Goal: Task Accomplishment & Management: Use online tool/utility

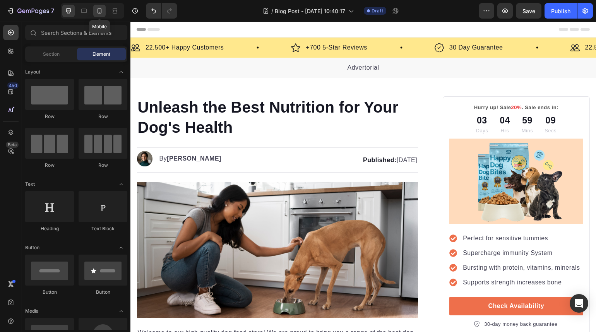
click at [101, 10] on icon at bounding box center [100, 11] width 8 height 8
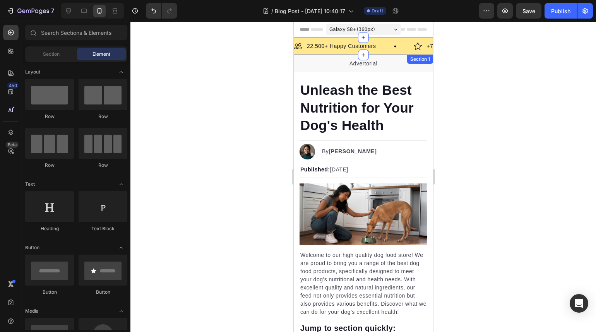
click at [390, 39] on div "Image 22,500+ Happy Customers Text Block Row Image +700 5-Star Reviews Text Blo…" at bounding box center [362, 46] width 139 height 17
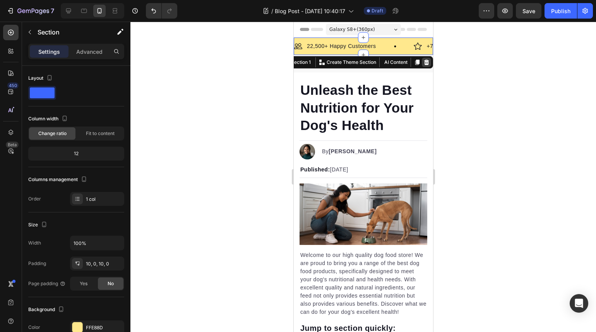
click at [424, 61] on icon at bounding box center [426, 62] width 5 height 5
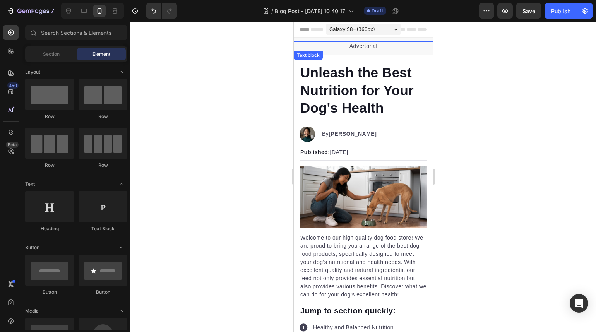
click at [394, 43] on p "Advertorial" at bounding box center [363, 46] width 138 height 8
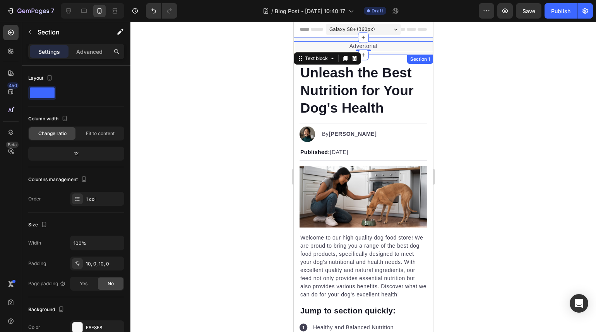
click at [401, 38] on div "Advertorial Text block 0 Section 1" at bounding box center [362, 46] width 139 height 17
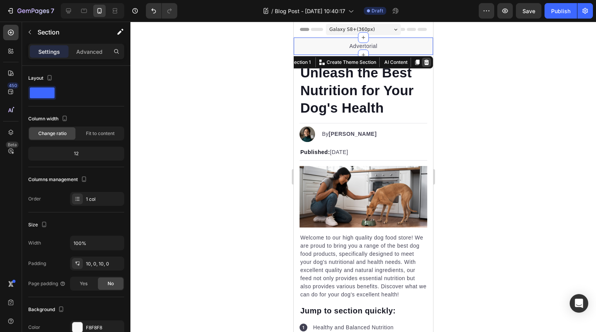
click at [424, 60] on icon at bounding box center [426, 62] width 5 height 5
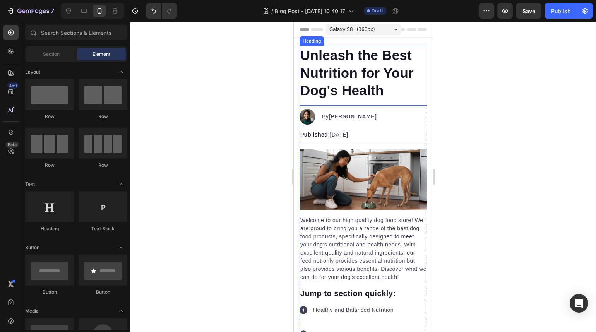
click at [376, 61] on h1 "Unleash the Best Nutrition for Your Dog's Health" at bounding box center [363, 73] width 128 height 55
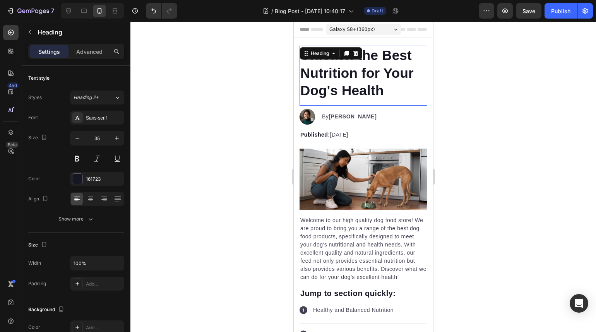
click at [376, 61] on h1 "Unleash the Best Nutrition for Your Dog's Health" at bounding box center [363, 73] width 128 height 55
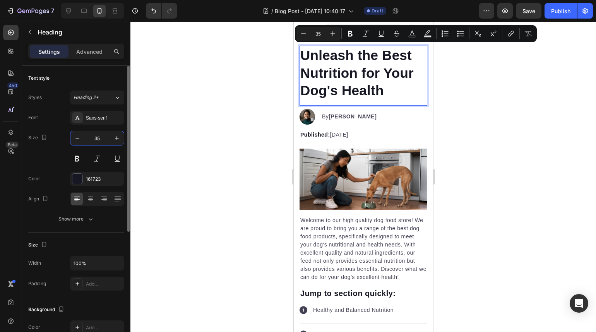
click at [97, 132] on input "35" at bounding box center [97, 138] width 26 height 14
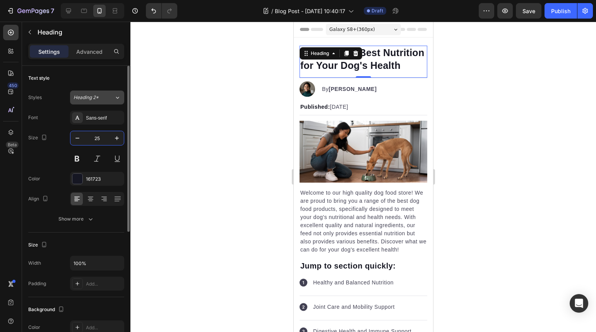
click at [98, 95] on span "Heading 2*" at bounding box center [85, 97] width 25 height 7
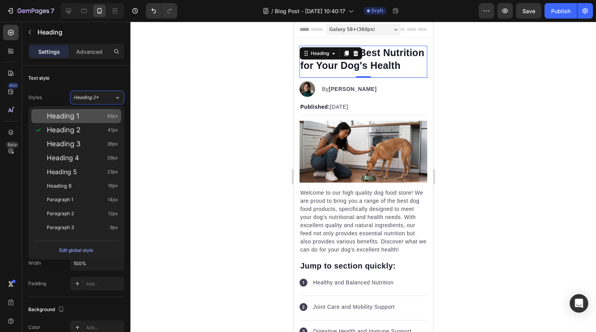
click at [93, 112] on div "Heading 1 46px" at bounding box center [82, 116] width 71 height 8
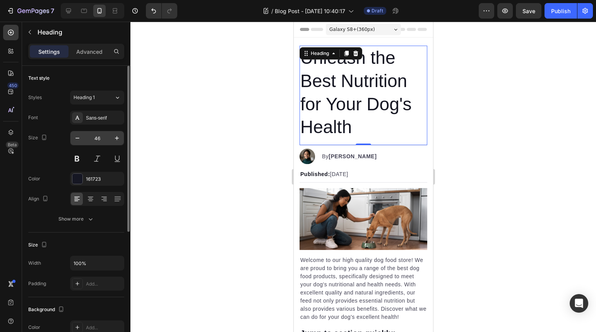
click at [104, 133] on input "46" at bounding box center [97, 138] width 26 height 14
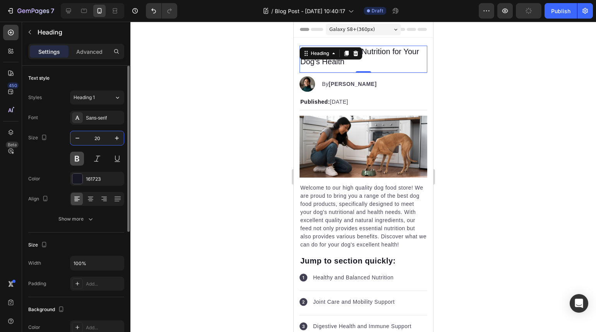
type input "20"
click at [78, 156] on button at bounding box center [77, 159] width 14 height 14
click at [204, 120] on div at bounding box center [362, 177] width 465 height 310
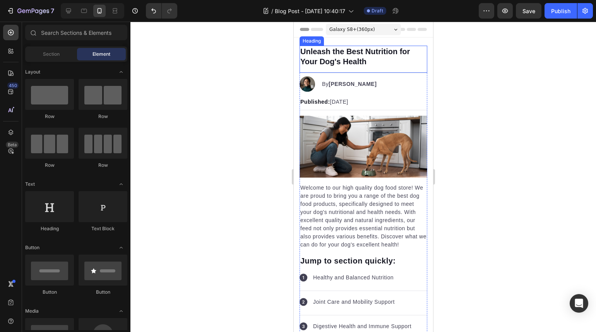
click at [341, 58] on p "Unleash the Best Nutrition for Your Dog's Health" at bounding box center [363, 56] width 126 height 20
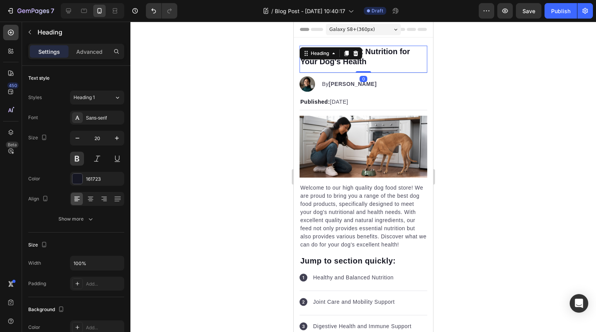
click at [341, 58] on div "Heading" at bounding box center [330, 53] width 63 height 12
click at [384, 57] on p "Unleash the Best Nutrition for Your Dog's Health" at bounding box center [363, 56] width 126 height 20
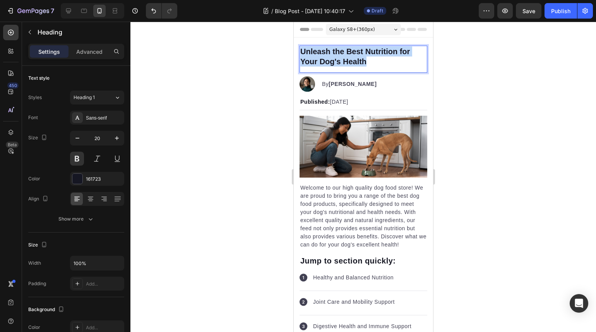
click at [384, 57] on p "Unleash the Best Nutrition for Your Dog's Health" at bounding box center [363, 56] width 126 height 20
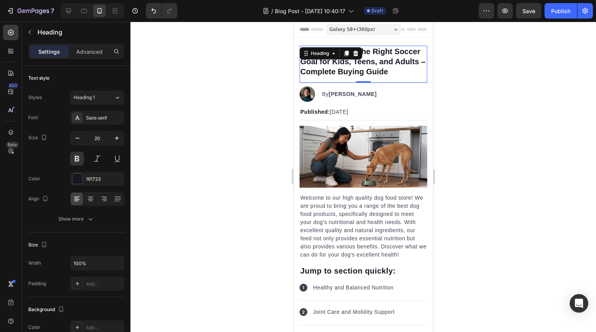
click at [464, 87] on div at bounding box center [362, 177] width 465 height 310
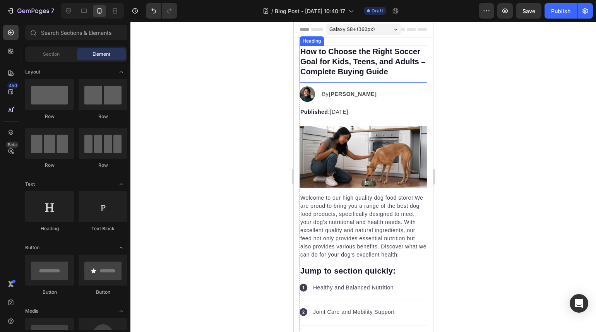
click at [381, 69] on p "How to Choose the Right Soccer Goal for Kids, Teens, and Adults – Complete Buyi…" at bounding box center [363, 61] width 126 height 30
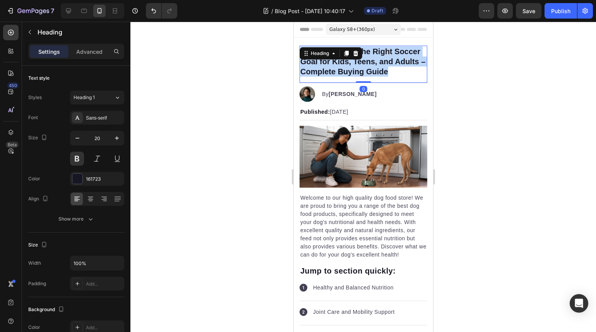
click at [381, 69] on p "How to Choose the Right Soccer Goal for Kids, Teens, and Adults – Complete Buyi…" at bounding box center [363, 61] width 126 height 30
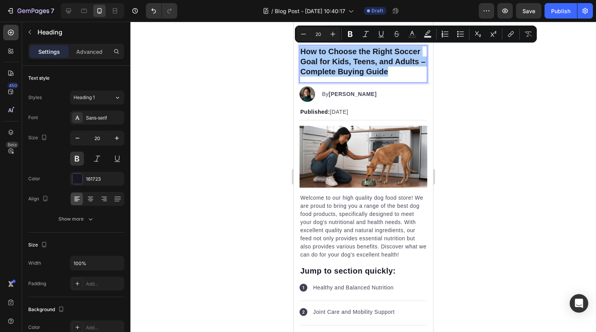
click at [456, 142] on div at bounding box center [362, 177] width 465 height 310
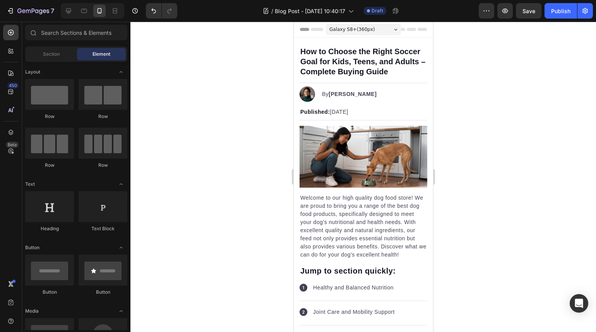
click at [496, 97] on div at bounding box center [362, 177] width 465 height 310
click at [383, 59] on p "How to Choose the Right Soccer Goal for Kids, Teens, and Adults – Complete Buyi…" at bounding box center [363, 61] width 126 height 30
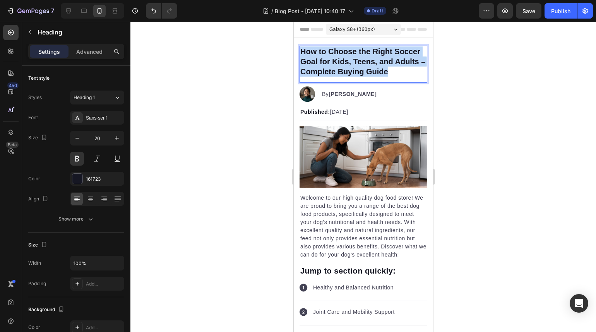
click at [383, 59] on p "How to Choose the Right Soccer Goal for Kids, Teens, and Adults – Complete Buyi…" at bounding box center [363, 61] width 126 height 30
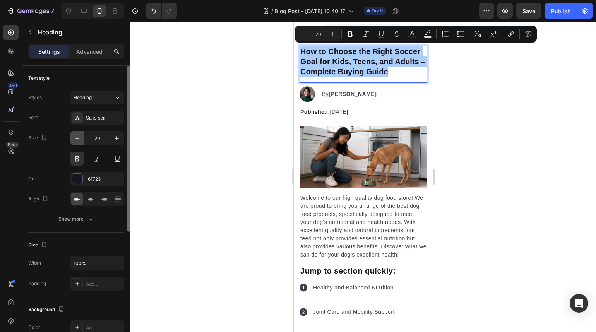
click at [77, 140] on icon "button" at bounding box center [77, 138] width 8 height 8
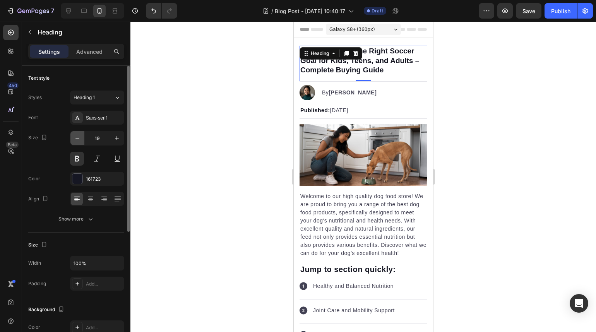
click at [77, 138] on icon "button" at bounding box center [77, 138] width 4 height 1
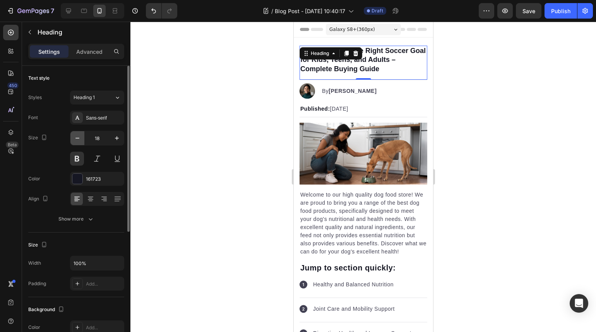
click at [77, 138] on icon "button" at bounding box center [77, 138] width 4 height 1
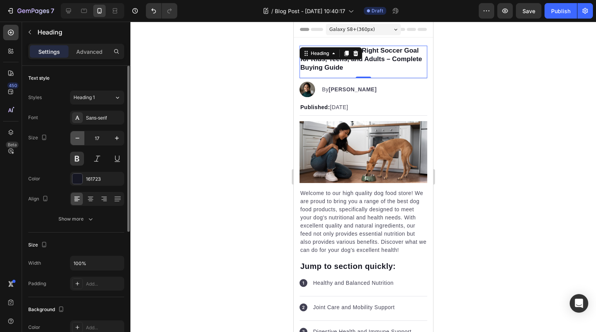
click at [77, 138] on icon "button" at bounding box center [77, 138] width 4 height 1
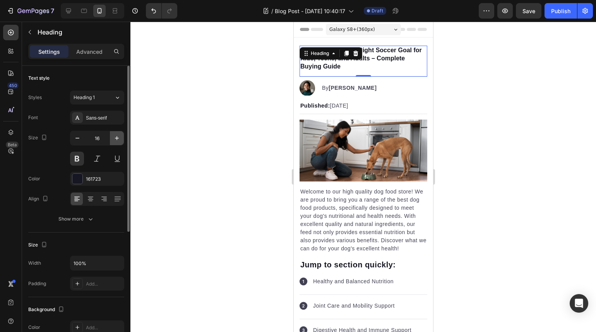
click at [113, 137] on icon "button" at bounding box center [117, 138] width 8 height 8
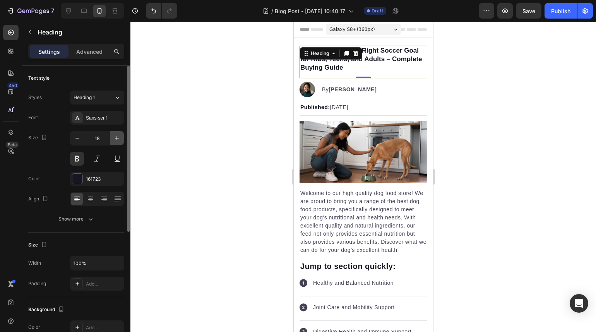
click at [113, 137] on icon "button" at bounding box center [117, 138] width 8 height 8
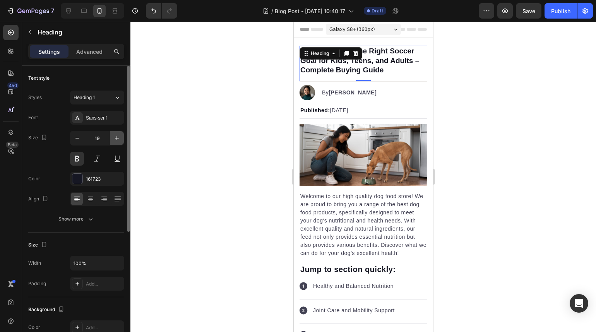
click at [113, 137] on icon "button" at bounding box center [117, 138] width 8 height 8
type input "20"
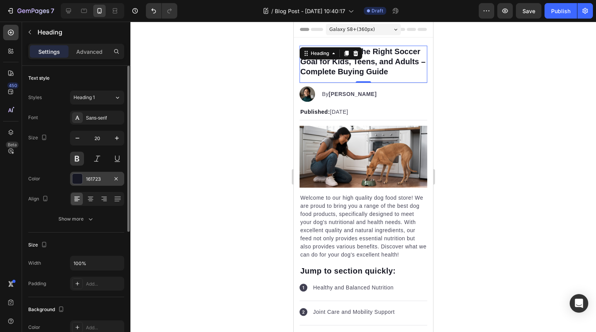
click at [80, 174] on div at bounding box center [77, 179] width 10 height 10
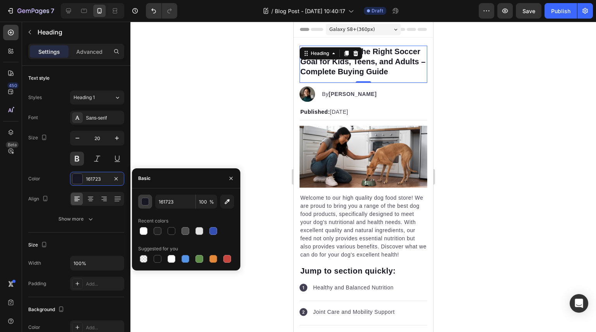
click at [143, 203] on div "button" at bounding box center [146, 202] width 8 height 8
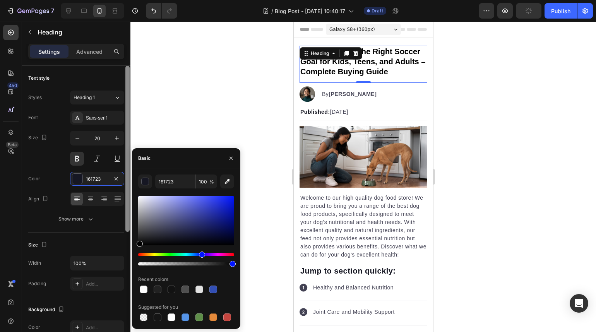
drag, startPoint x: 176, startPoint y: 240, endPoint x: 128, endPoint y: 251, distance: 49.3
click at [128, 251] on div "450 Beta Sections(18) Elements(83) Section Element Hero Section Product Detail …" at bounding box center [65, 177] width 130 height 310
type input "000000"
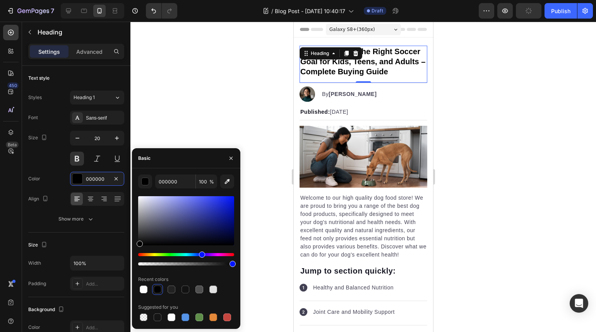
click at [167, 108] on div at bounding box center [362, 177] width 465 height 310
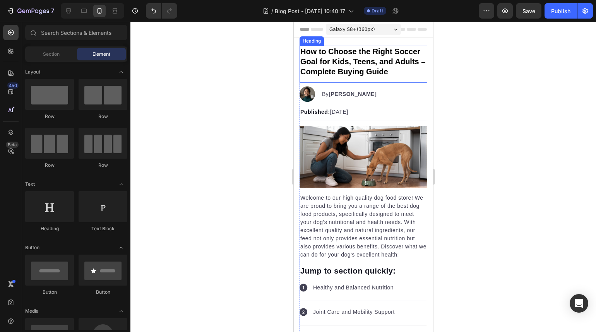
click at [367, 60] on p "How to Choose the Right Soccer Goal for Kids, Teens, and Adults – Complete Buyi…" at bounding box center [363, 61] width 126 height 30
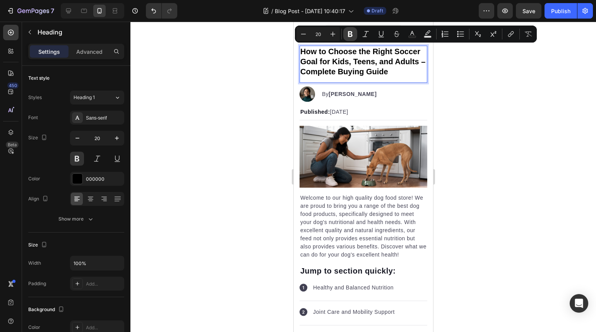
click at [350, 34] on icon "Editor contextual toolbar" at bounding box center [350, 34] width 5 height 6
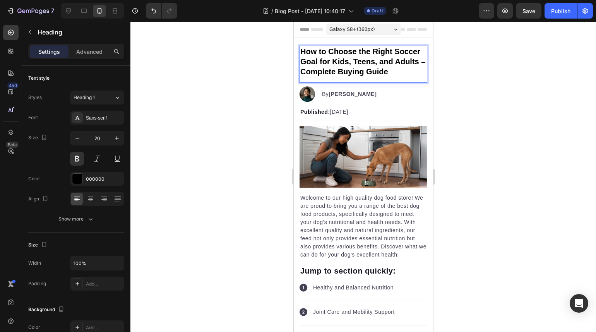
click at [480, 80] on div at bounding box center [362, 177] width 465 height 310
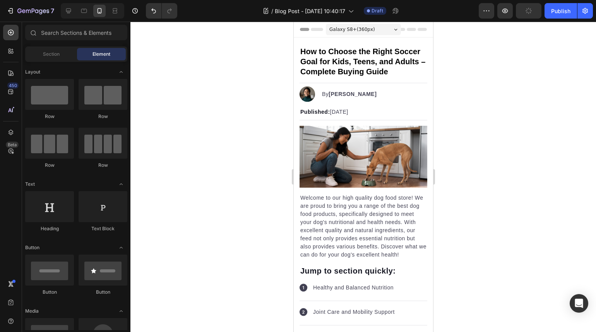
click at [491, 60] on div at bounding box center [362, 177] width 465 height 310
click at [511, 92] on div at bounding box center [362, 177] width 465 height 310
click at [372, 153] on img at bounding box center [363, 157] width 128 height 62
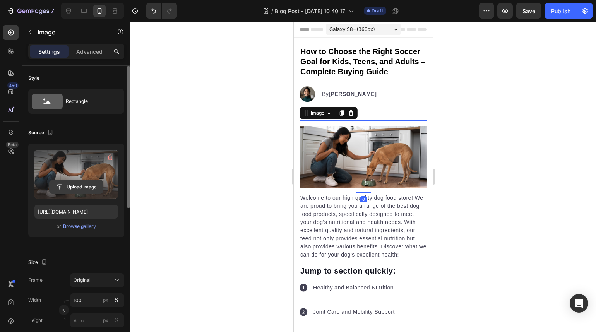
click at [75, 190] on input "file" at bounding box center [76, 186] width 53 height 13
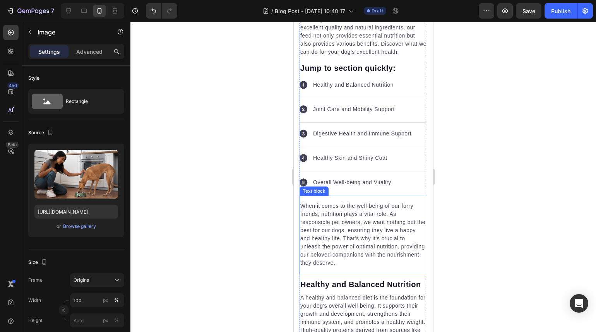
scroll to position [202, 0]
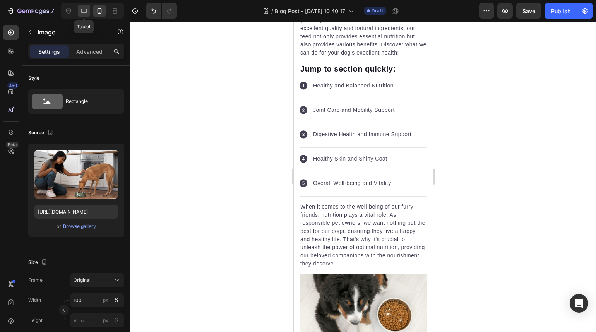
click at [85, 12] on icon at bounding box center [84, 11] width 8 height 8
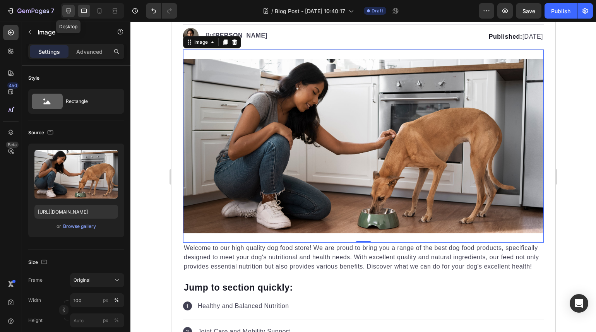
click at [68, 12] on icon at bounding box center [68, 11] width 5 height 5
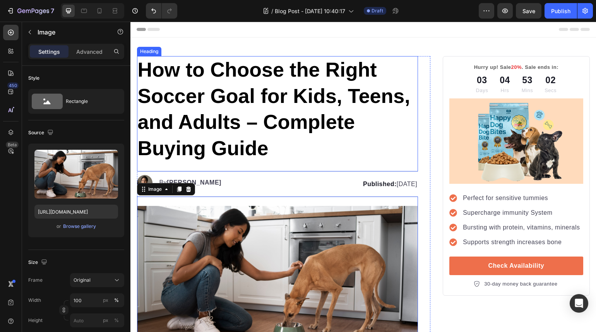
click at [245, 106] on strong "How to Choose the Right Soccer Goal for Kids, Teens, and Adults – Complete Buyi…" at bounding box center [274, 108] width 272 height 101
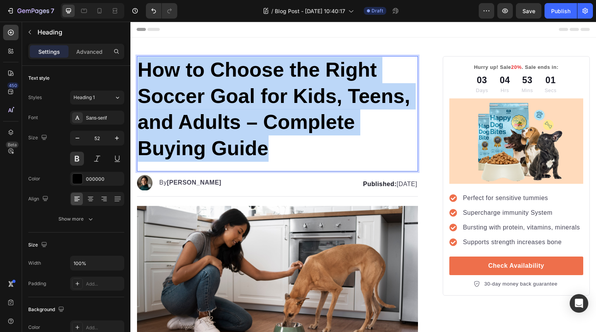
click at [245, 106] on strong "How to Choose the Right Soccer Goal for Kids, Teens, and Adults – Complete Buyi…" at bounding box center [274, 108] width 272 height 101
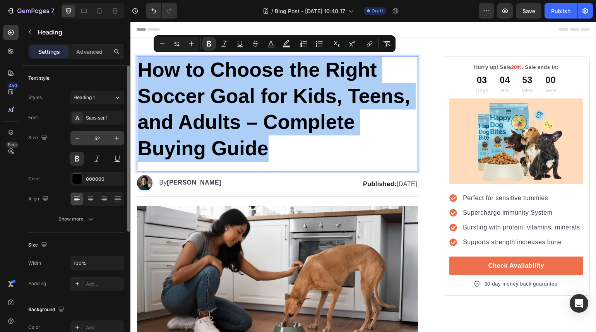
click at [104, 134] on input "52" at bounding box center [97, 138] width 26 height 14
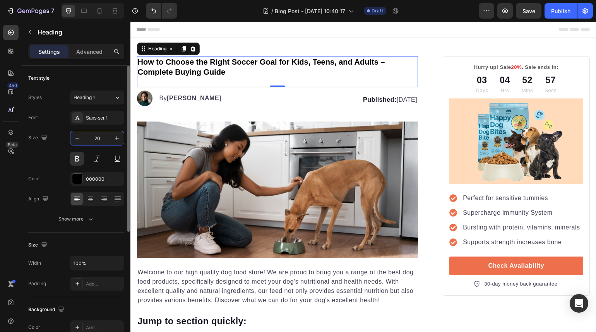
type input "2"
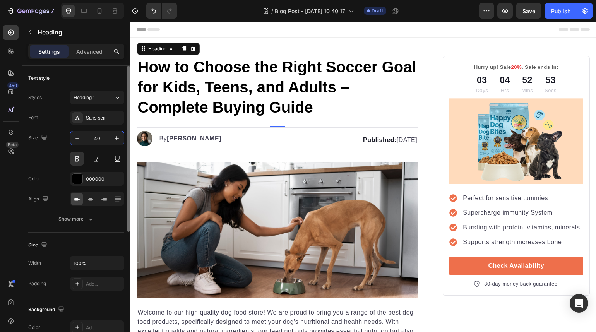
type input "4"
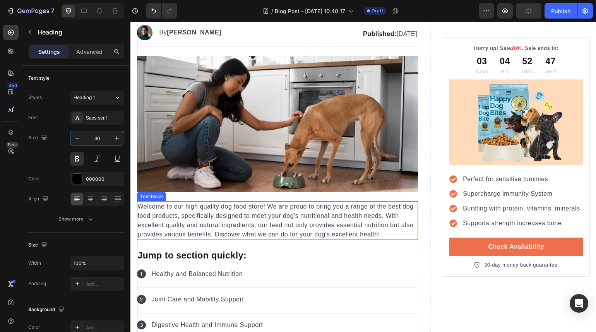
scroll to position [72, 0]
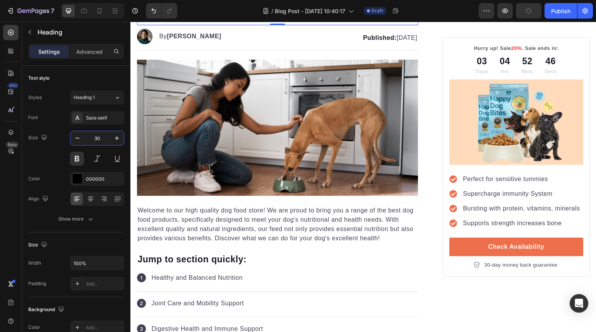
type input "30"
click at [276, 235] on p "Welcome to our high quality dog food store! We are proud to bring you a range o…" at bounding box center [278, 224] width 280 height 37
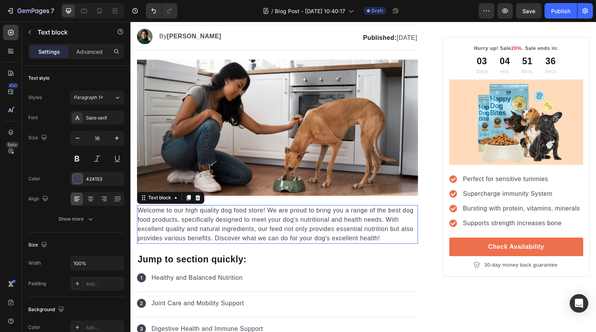
click at [276, 235] on p "Welcome to our high quality dog food store! We are proud to bring you a range o…" at bounding box center [278, 224] width 280 height 37
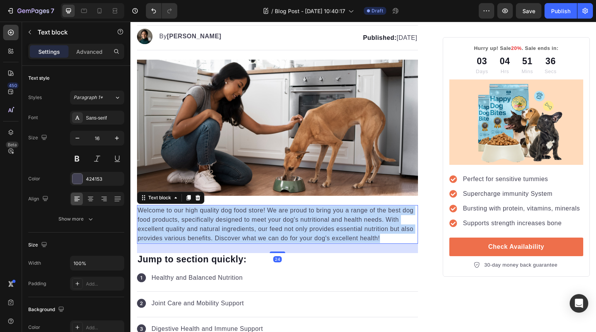
click at [276, 235] on p "Welcome to our high quality dog food store! We are proud to bring you a range o…" at bounding box center [278, 224] width 280 height 37
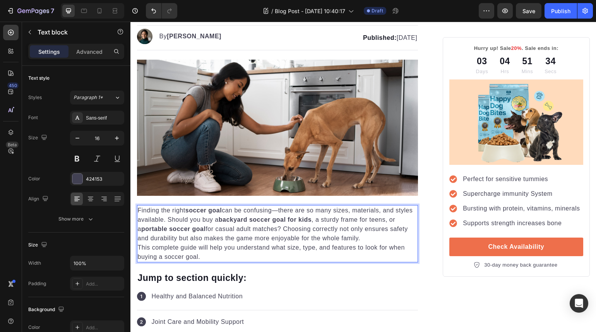
click at [231, 261] on p "This complete guide will help you understand what size, type, and features to l…" at bounding box center [278, 252] width 280 height 19
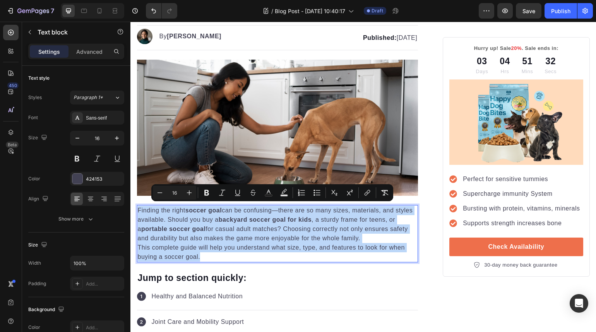
drag, startPoint x: 227, startPoint y: 263, endPoint x: 137, endPoint y: 210, distance: 104.2
click at [137, 210] on div "Finding the right soccer goal can be confusing—there are so many sizes, materia…" at bounding box center [277, 233] width 281 height 57
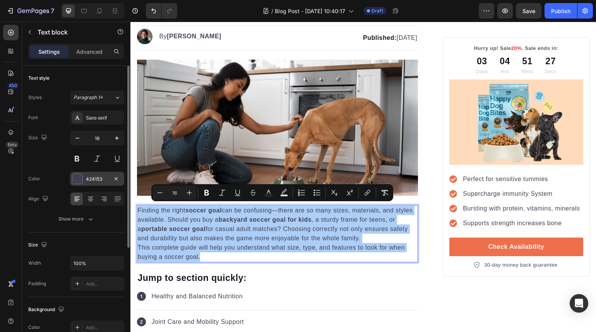
click at [71, 177] on div "424153" at bounding box center [97, 179] width 54 height 14
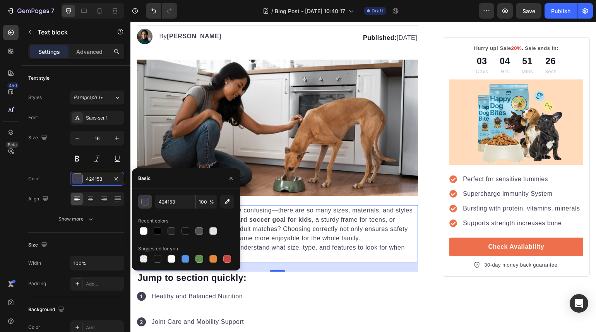
click at [147, 207] on button "button" at bounding box center [145, 202] width 14 height 14
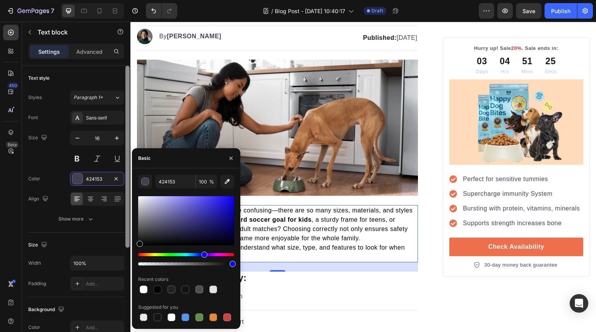
drag, startPoint x: 148, startPoint y: 208, endPoint x: 130, endPoint y: 257, distance: 52.0
click at [130, 257] on div "450 Beta Sections(18) Elements(83) Section Element Hero Section Product Detail …" at bounding box center [65, 177] width 130 height 310
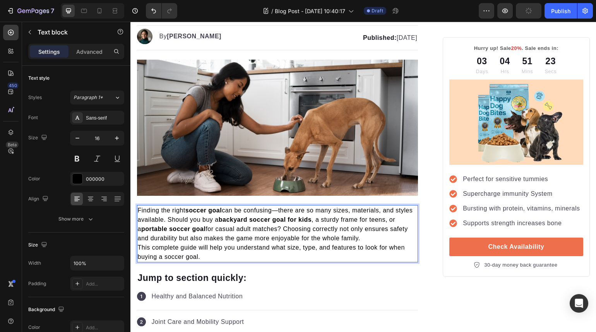
click at [212, 208] on strong "soccer goal" at bounding box center [203, 210] width 36 height 7
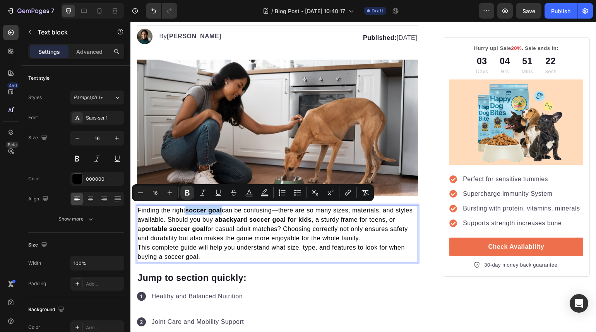
drag, startPoint x: 190, startPoint y: 208, endPoint x: 226, endPoint y: 210, distance: 36.0
click at [226, 210] on p "Finding the right soccer goal can be confusing—there are so many sizes, materia…" at bounding box center [278, 224] width 280 height 37
click at [255, 235] on p "Finding the right soccer goal can be confusing—there are so many sizes, materia…" at bounding box center [278, 224] width 280 height 37
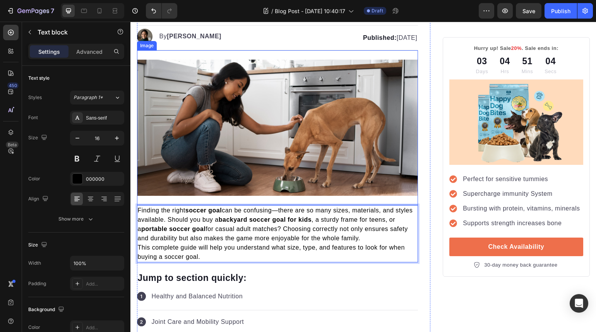
click at [295, 115] on img at bounding box center [277, 128] width 281 height 136
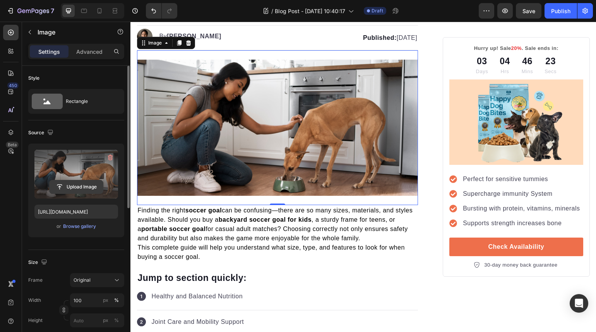
click at [94, 187] on input "file" at bounding box center [76, 186] width 53 height 13
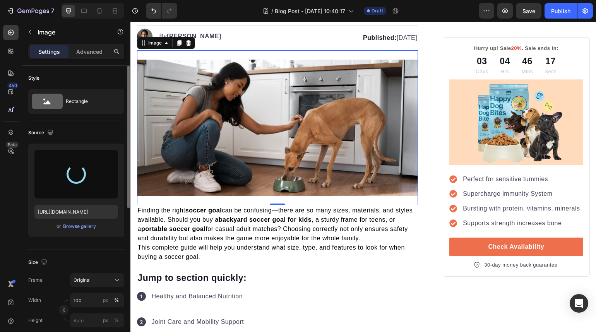
click at [75, 181] on div at bounding box center [76, 174] width 22 height 22
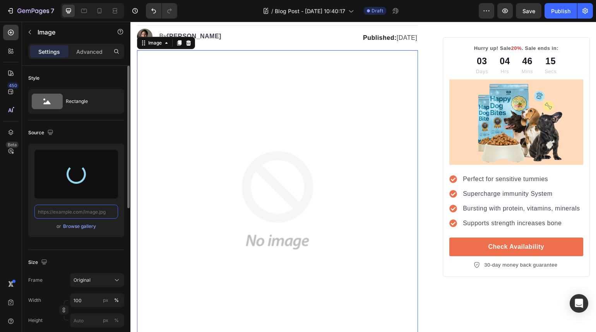
scroll to position [0, 0]
click at [109, 211] on input "text" at bounding box center [76, 212] width 84 height 14
click at [67, 155] on div at bounding box center [76, 174] width 84 height 49
click at [72, 174] on div at bounding box center [76, 174] width 26 height 26
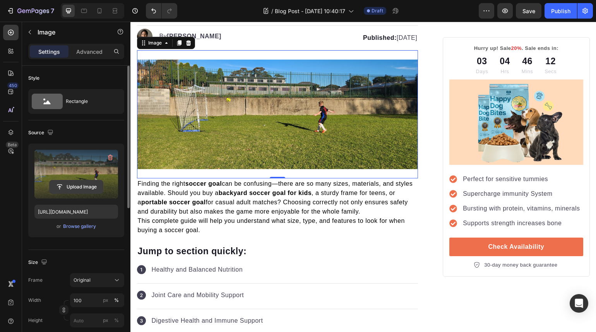
click at [74, 183] on input "file" at bounding box center [76, 186] width 53 height 13
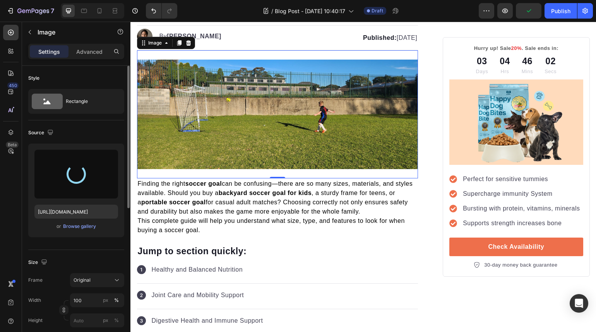
type input "[URL][DOMAIN_NAME]"
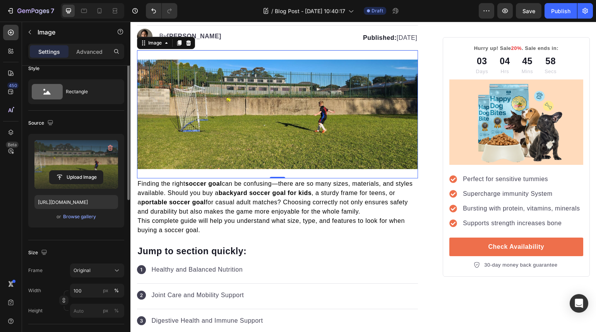
scroll to position [53, 0]
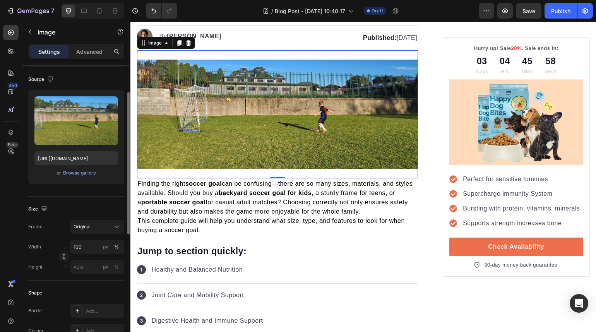
click at [99, 20] on div "7 Version history / Blog Post - [DATE] 10:40:17 Draft Preview Save Publish" at bounding box center [298, 11] width 596 height 22
click at [99, 15] on div at bounding box center [99, 11] width 12 height 12
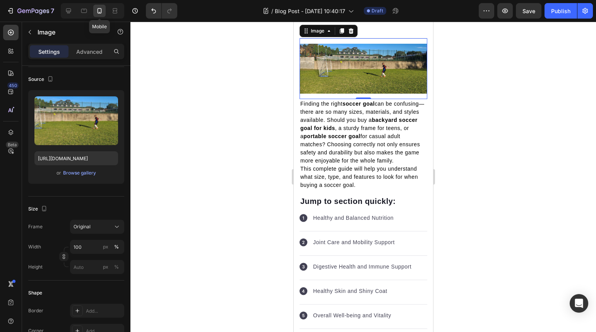
scroll to position [71, 0]
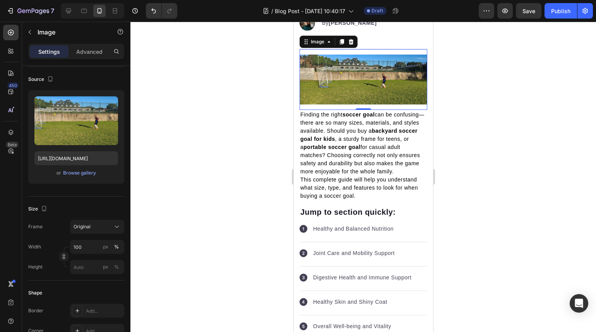
click at [518, 163] on div at bounding box center [362, 177] width 465 height 310
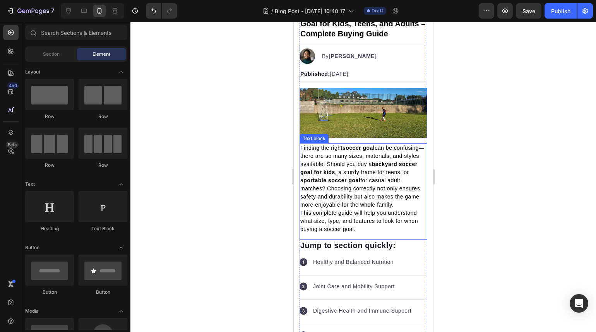
scroll to position [0, 0]
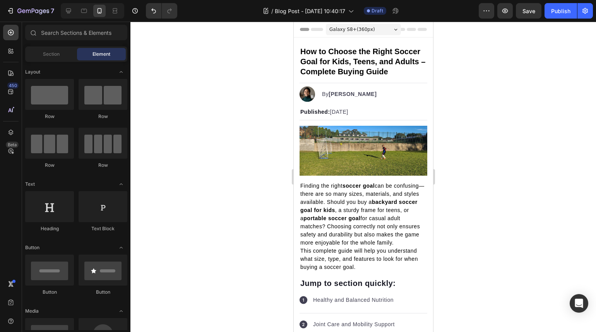
click at [478, 184] on div at bounding box center [362, 177] width 465 height 310
click at [355, 158] on img at bounding box center [363, 151] width 128 height 50
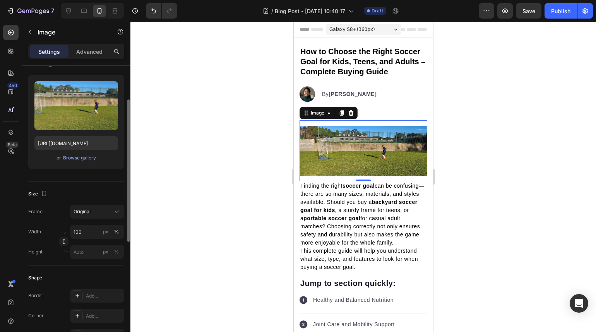
scroll to position [84, 0]
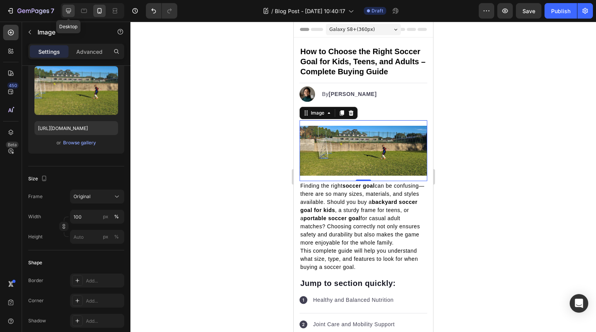
click at [67, 15] on div at bounding box center [68, 11] width 12 height 12
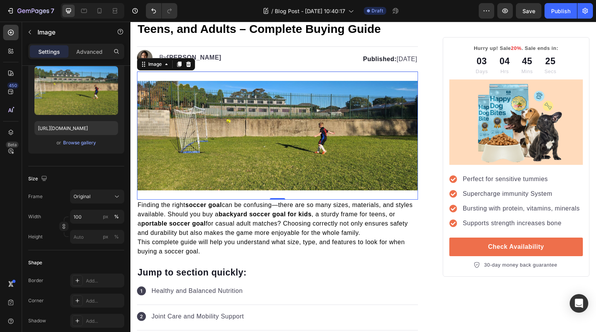
scroll to position [10, 0]
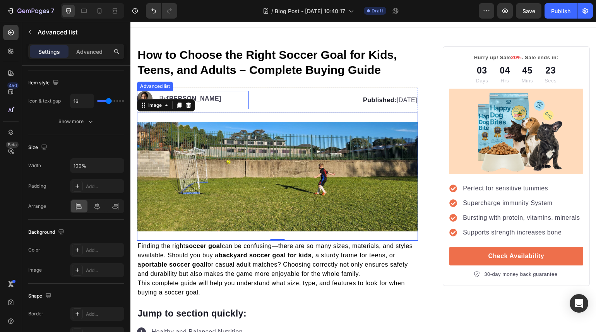
click at [244, 96] on div "Image By [PERSON_NAME] Text block" at bounding box center [193, 100] width 112 height 18
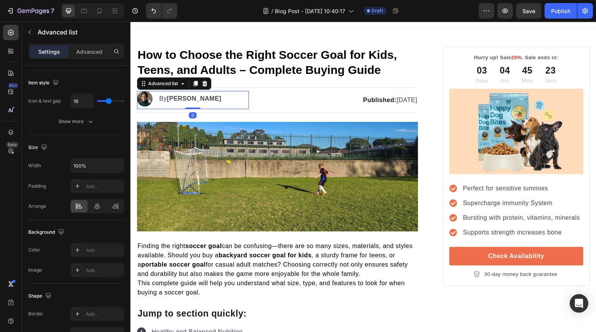
scroll to position [0, 0]
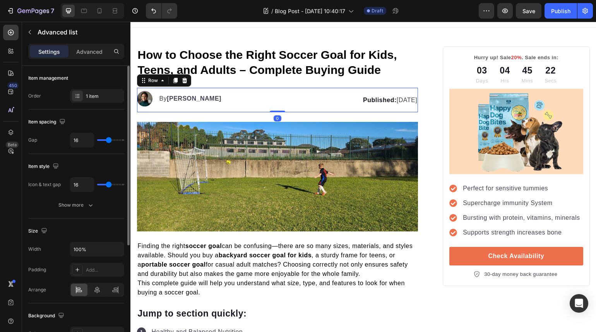
click at [256, 95] on div "Image By [PERSON_NAME] Text block Advanced list Published: [DATE] Text block Ro…" at bounding box center [277, 99] width 281 height 25
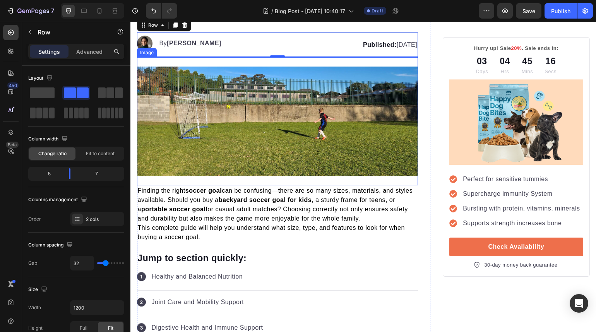
scroll to position [65, 0]
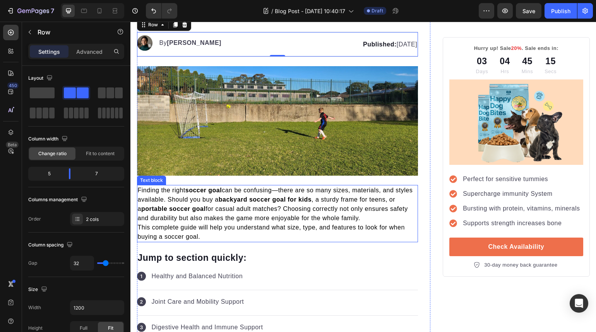
click at [276, 222] on p "Finding the right soccer goal can be confusing—there are so many sizes, materia…" at bounding box center [278, 204] width 280 height 37
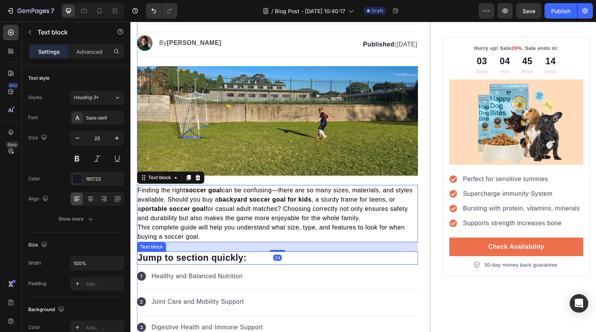
click at [376, 264] on p "Jump to section quickly:" at bounding box center [278, 258] width 280 height 12
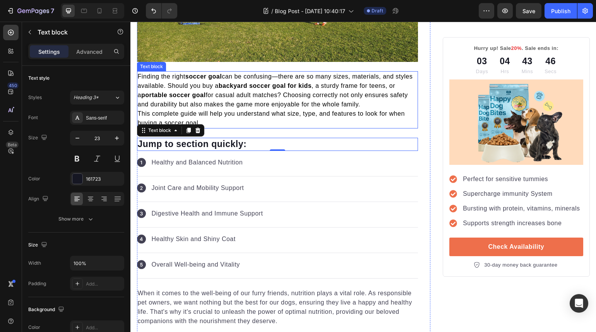
scroll to position [179, 0]
click at [261, 85] on strong "backyard soccer goal for kids" at bounding box center [265, 85] width 93 height 7
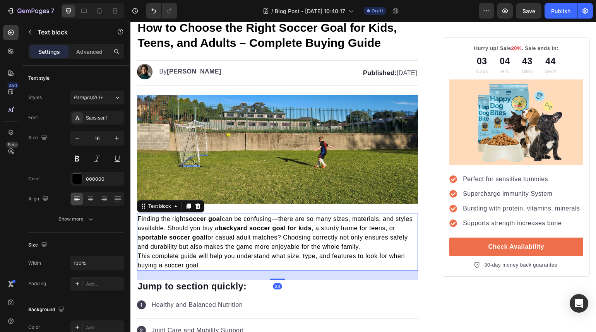
scroll to position [0, 0]
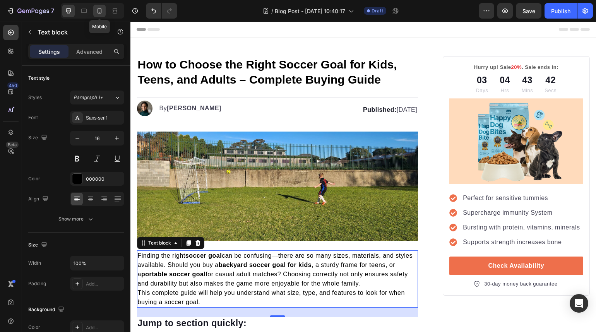
click at [97, 13] on icon at bounding box center [99, 10] width 4 height 5
type input "14"
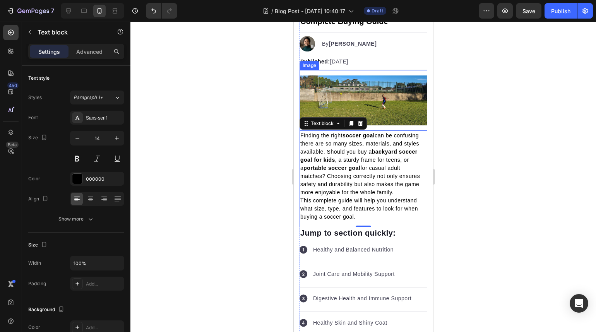
scroll to position [124, 0]
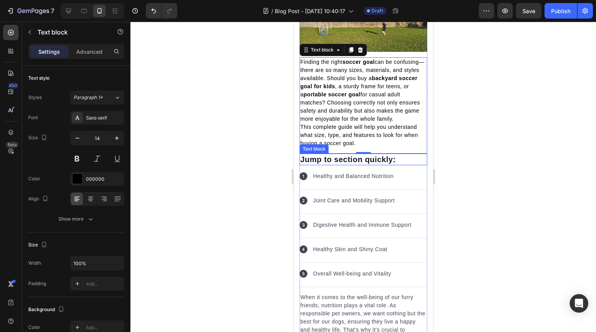
click at [383, 164] on p "Jump to section quickly:" at bounding box center [363, 159] width 126 height 10
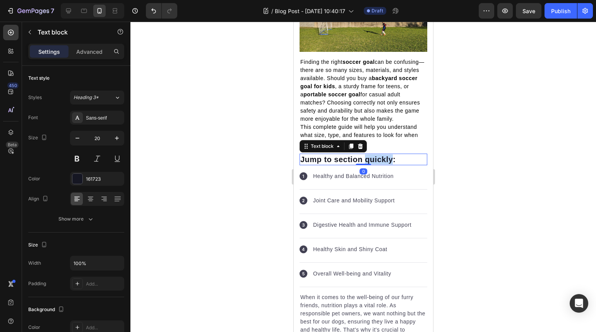
click at [383, 164] on p "Jump to section quickly:" at bounding box center [363, 159] width 126 height 10
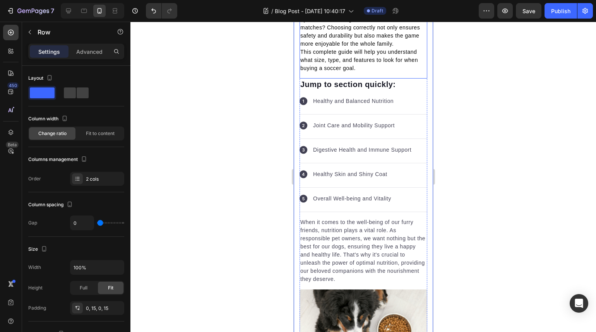
scroll to position [257, 0]
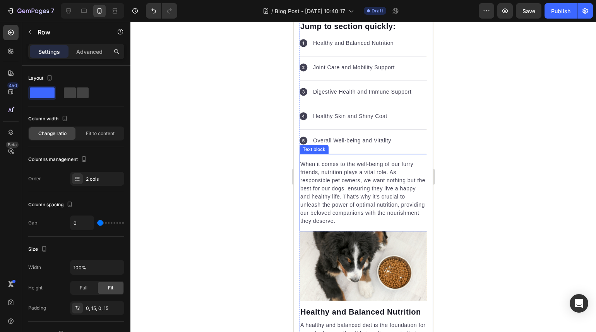
click at [375, 180] on p "When it comes to the well-being of our furry friends, nutrition plays a vital r…" at bounding box center [363, 192] width 126 height 65
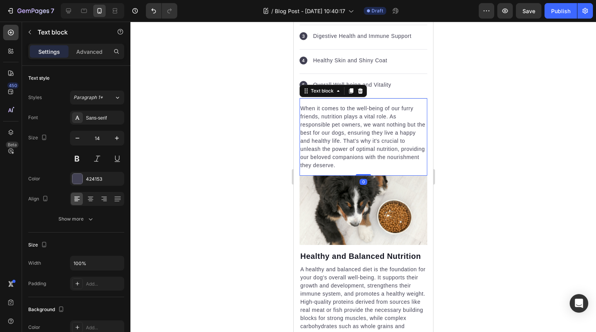
scroll to position [340, 0]
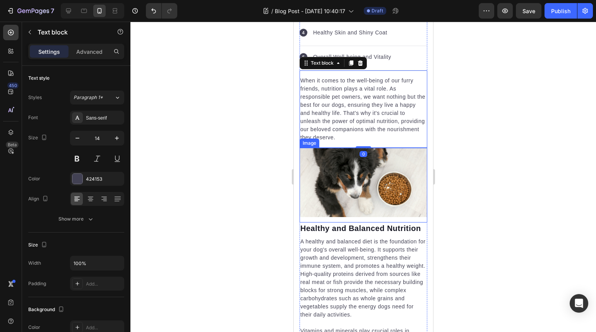
click at [380, 225] on p "Healthy and Balanced Nutrition" at bounding box center [363, 228] width 126 height 10
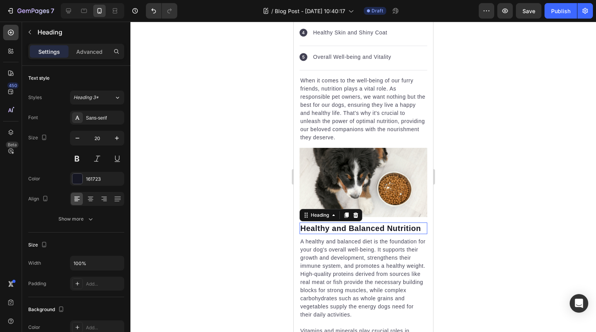
click at [380, 225] on p "Healthy and Balanced Nutrition" at bounding box center [363, 228] width 126 height 10
click at [386, 229] on p "Soccer Goals by Age Group" at bounding box center [363, 228] width 126 height 10
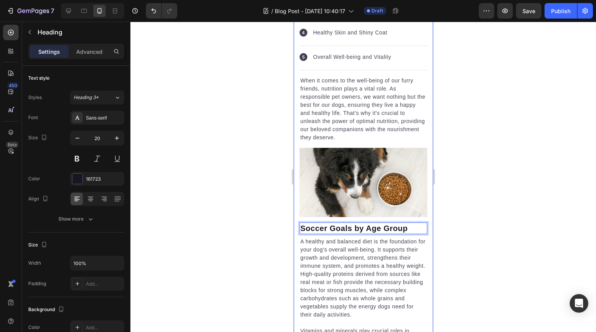
click at [474, 246] on div at bounding box center [362, 177] width 465 height 310
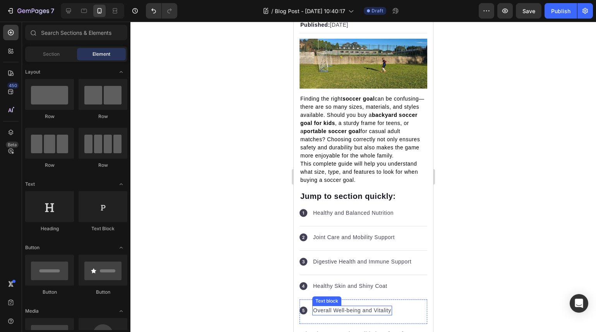
scroll to position [0, 0]
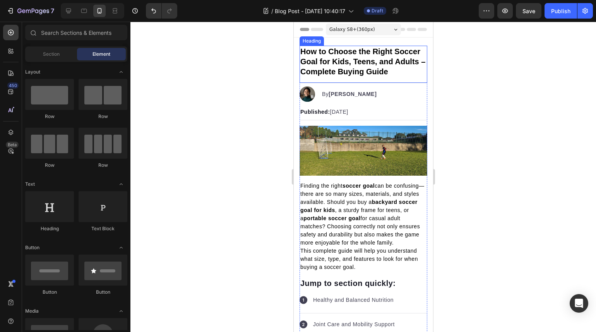
click at [360, 59] on strong "How to Choose the Right Soccer Goal for Kids, Teens, and Adults – Complete Buyi…" at bounding box center [362, 61] width 125 height 29
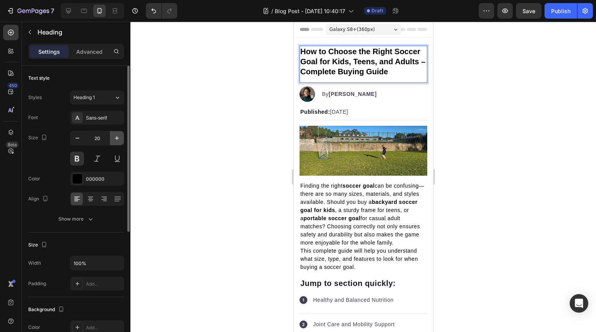
click at [121, 141] on button "button" at bounding box center [117, 138] width 14 height 14
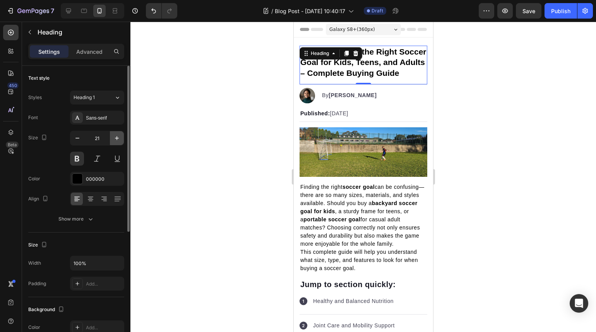
click at [121, 141] on button "button" at bounding box center [117, 138] width 14 height 14
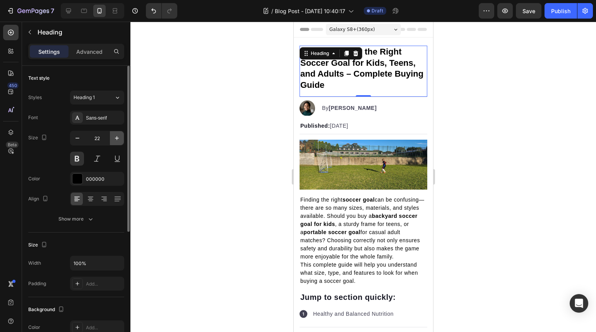
click at [120, 142] on button "button" at bounding box center [117, 138] width 14 height 14
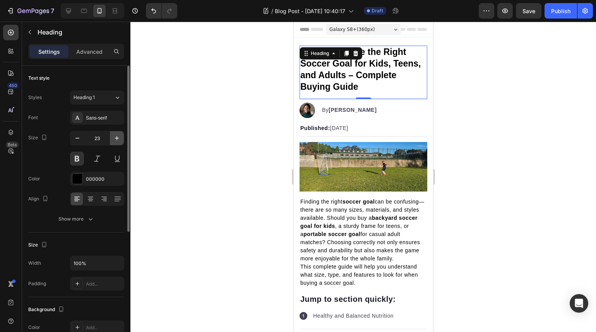
click at [120, 142] on button "button" at bounding box center [117, 138] width 14 height 14
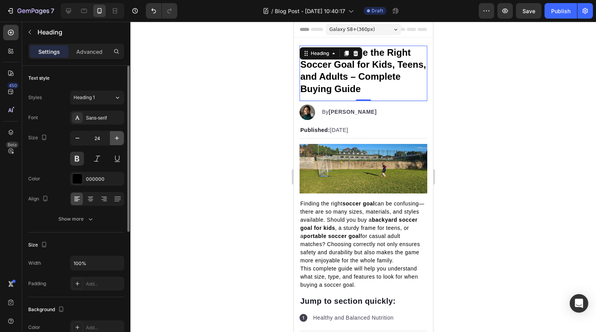
click at [120, 142] on button "button" at bounding box center [117, 138] width 14 height 14
type input "25"
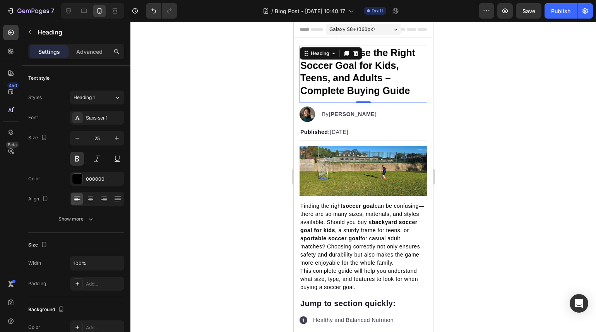
click at [206, 120] on div at bounding box center [362, 177] width 465 height 310
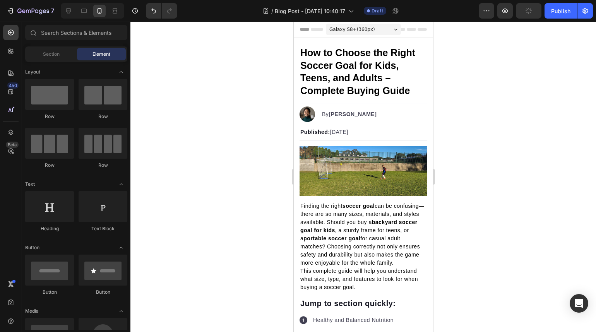
click at [206, 120] on div at bounding box center [362, 177] width 465 height 310
click at [382, 256] on p "Finding the right soccer goal can be confusing—there are so many sizes, materia…" at bounding box center [363, 234] width 126 height 65
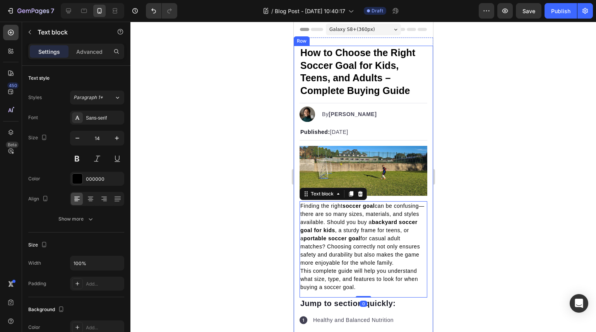
click at [499, 278] on div at bounding box center [362, 177] width 465 height 310
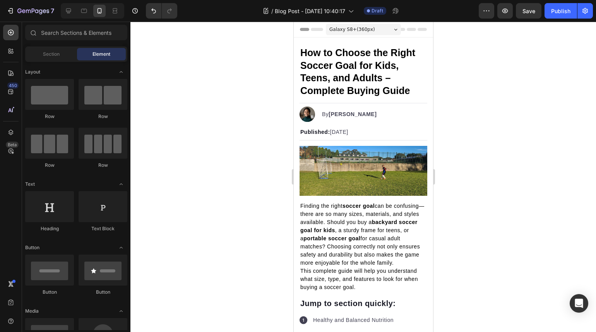
click at [200, 212] on div at bounding box center [362, 177] width 465 height 310
click at [228, 134] on div at bounding box center [362, 177] width 465 height 310
click at [452, 118] on div at bounding box center [362, 177] width 465 height 310
click at [239, 227] on div at bounding box center [362, 177] width 465 height 310
click at [467, 200] on div at bounding box center [362, 177] width 465 height 310
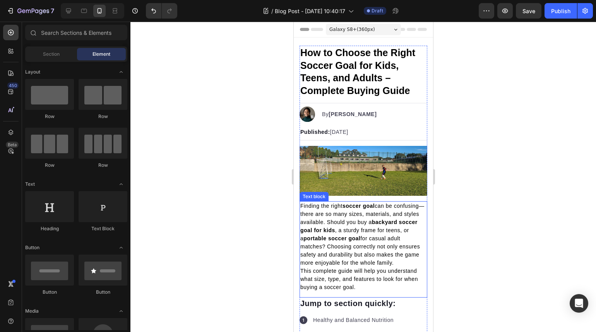
click at [383, 244] on p "Finding the right soccer goal can be confusing—there are so many sizes, materia…" at bounding box center [363, 234] width 126 height 65
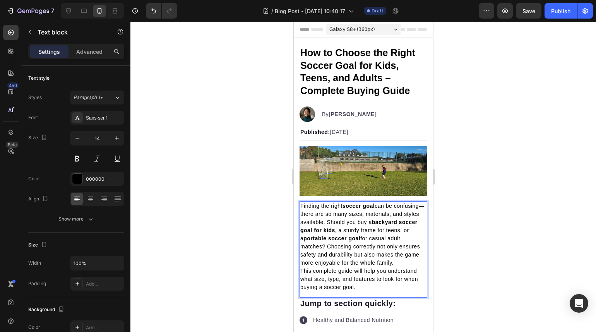
click at [384, 245] on p "Finding the right soccer goal can be confusing—there are so many sizes, materia…" at bounding box center [363, 234] width 126 height 65
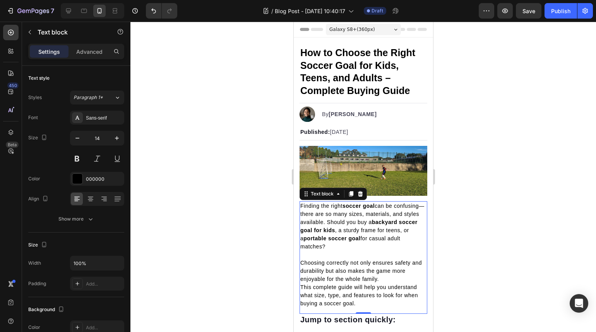
click at [520, 231] on div at bounding box center [362, 177] width 465 height 310
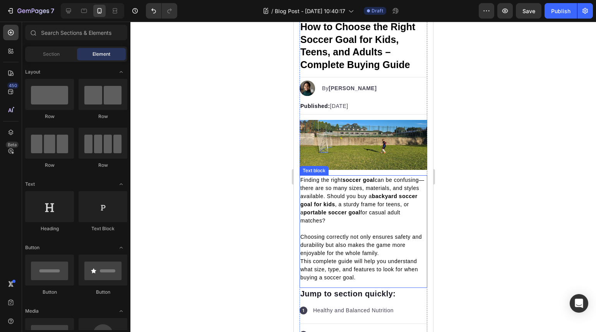
scroll to position [57, 0]
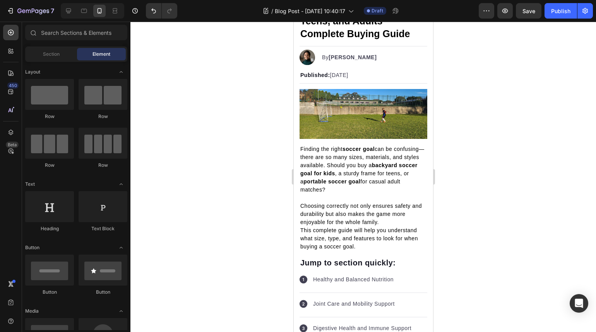
click at [484, 203] on div at bounding box center [362, 177] width 465 height 310
click at [377, 206] on p "Choosing correctly not only ensures safety and durability but also makes the ga…" at bounding box center [363, 214] width 126 height 24
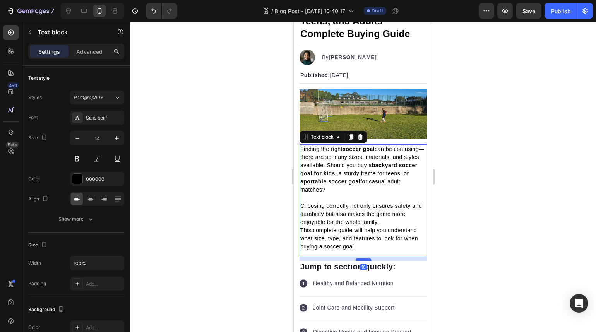
drag, startPoint x: 359, startPoint y: 253, endPoint x: 359, endPoint y: 257, distance: 3.9
click at [359, 258] on div at bounding box center [362, 259] width 15 height 2
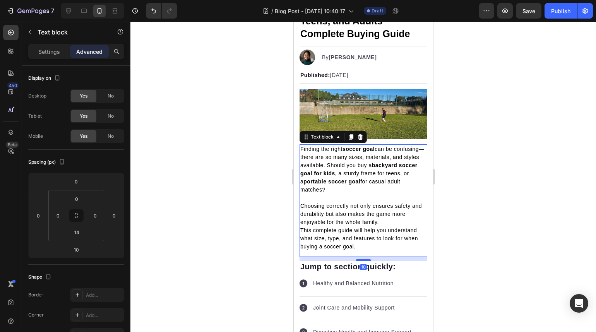
click at [475, 230] on div at bounding box center [362, 177] width 465 height 310
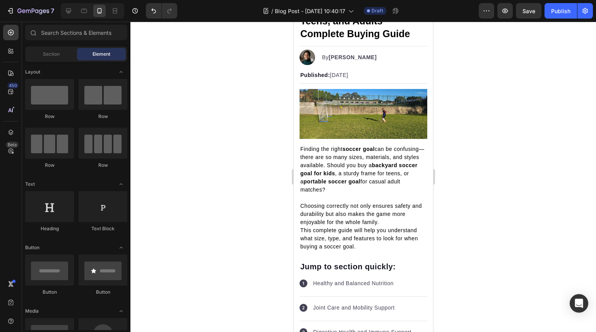
click at [475, 230] on div at bounding box center [362, 177] width 465 height 310
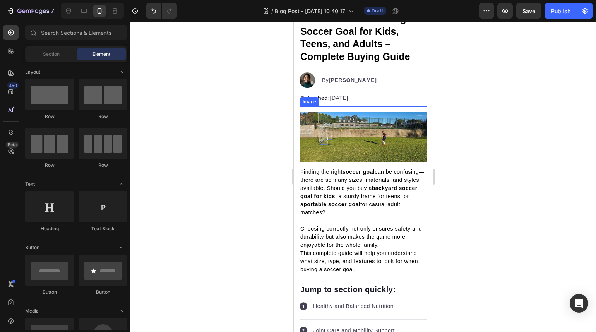
scroll to position [0, 0]
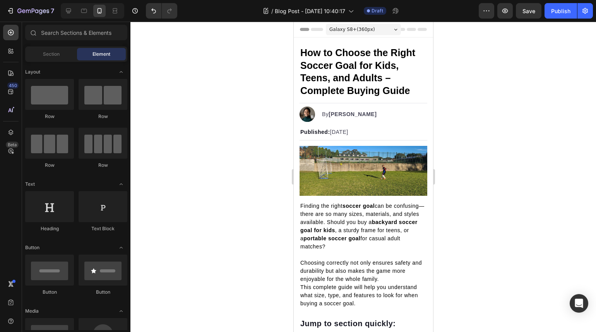
click at [483, 126] on div at bounding box center [362, 177] width 465 height 310
click at [371, 58] on strong "How to Choose the Right Soccer Goal for Kids, Teens, and Adults – Complete Buyi…" at bounding box center [357, 71] width 115 height 49
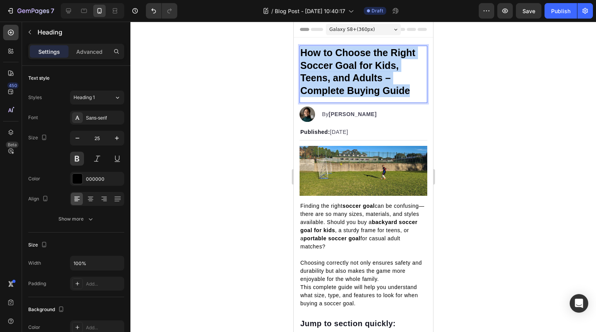
click at [315, 88] on strong "How to Choose the Right Soccer Goal for Kids, Teens, and Adults – Complete Buyi…" at bounding box center [357, 71] width 115 height 49
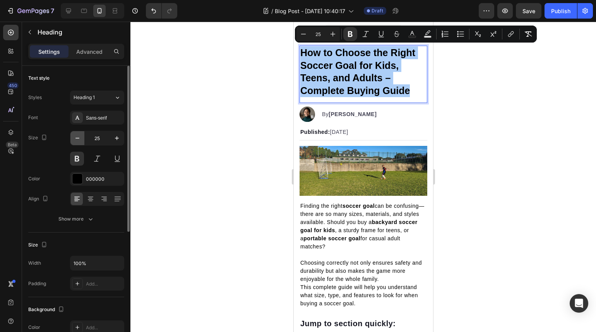
click at [77, 142] on icon "button" at bounding box center [77, 138] width 8 height 8
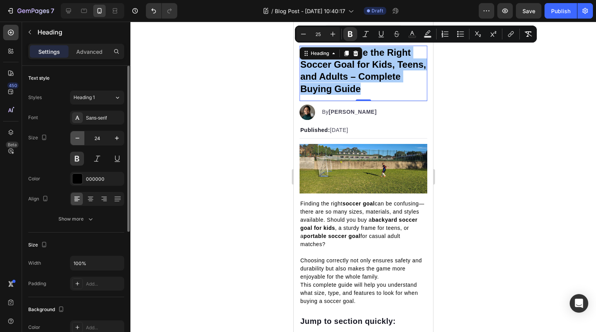
click at [77, 142] on icon "button" at bounding box center [77, 138] width 8 height 8
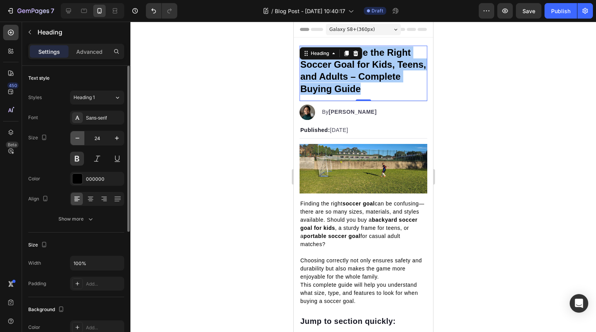
click at [77, 142] on icon "button" at bounding box center [77, 138] width 8 height 8
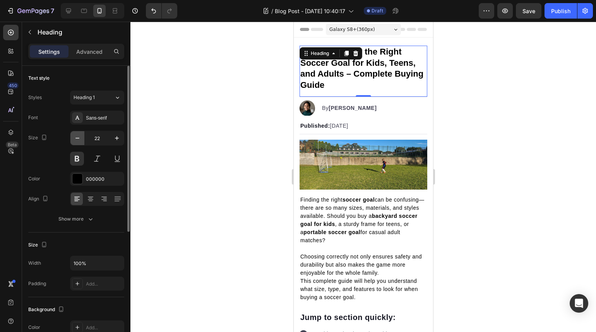
click at [77, 142] on icon "button" at bounding box center [77, 138] width 8 height 8
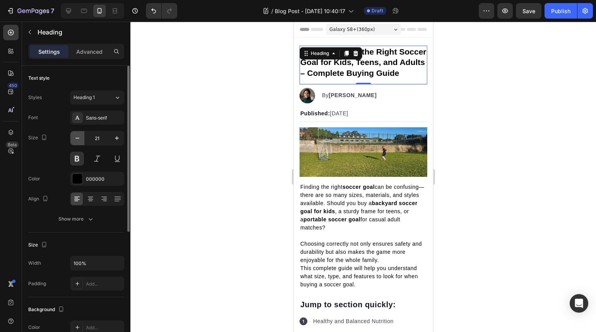
click at [77, 142] on icon "button" at bounding box center [77, 138] width 8 height 8
type input "20"
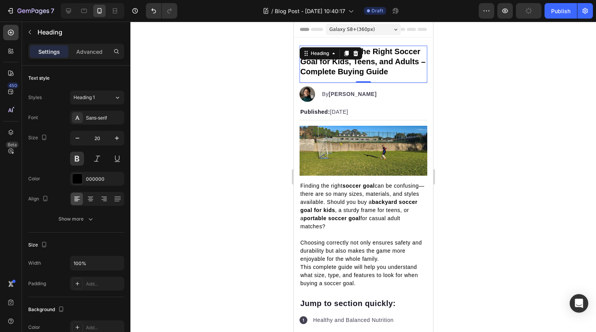
click at [497, 124] on div at bounding box center [362, 177] width 465 height 310
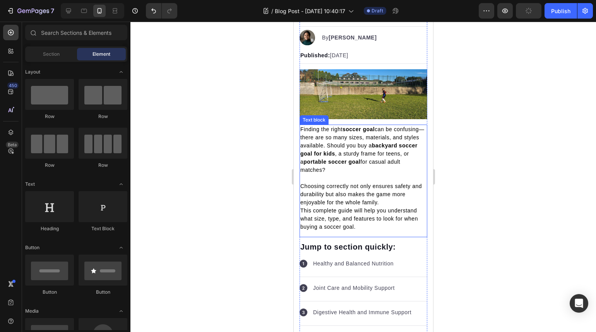
scroll to position [57, 0]
click at [367, 243] on p "Jump to section quickly:" at bounding box center [363, 246] width 126 height 10
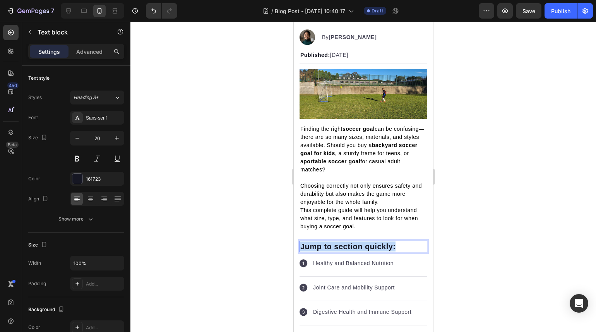
click at [367, 243] on p "Jump to section quickly:" at bounding box center [363, 246] width 126 height 10
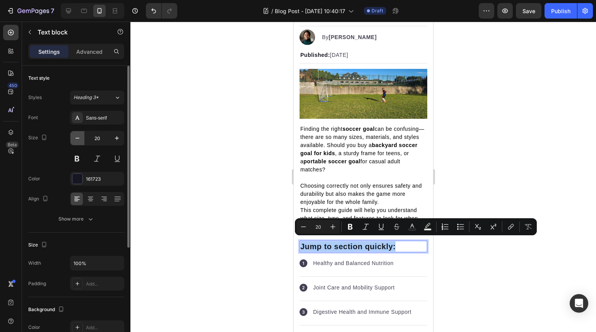
click at [73, 137] on icon "button" at bounding box center [77, 138] width 8 height 8
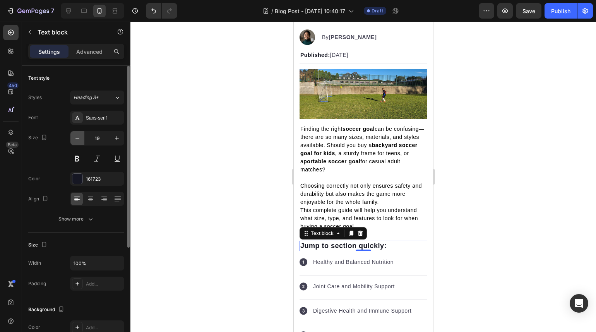
type input "18"
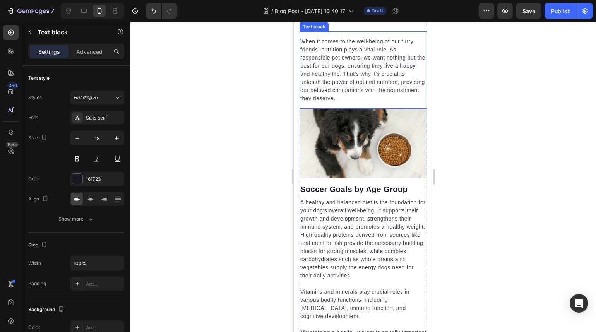
scroll to position [402, 0]
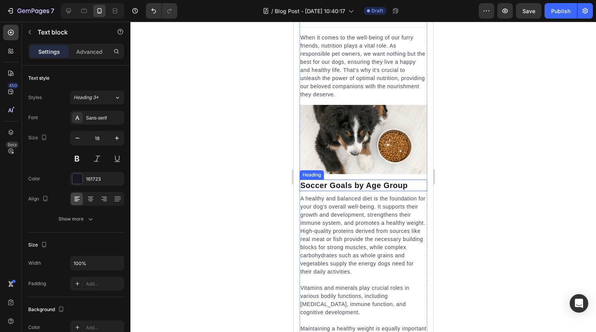
click at [362, 183] on p "Soccer Goals by Age Group" at bounding box center [363, 185] width 126 height 10
click at [362, 190] on div at bounding box center [362, 191] width 15 height 2
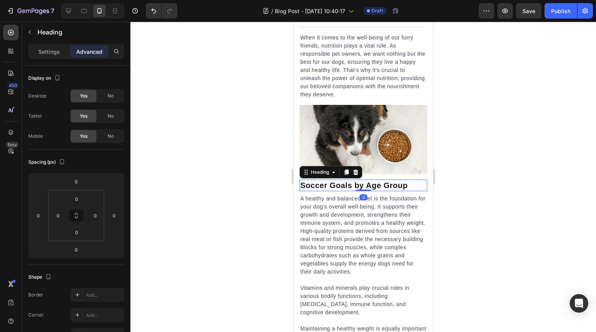
click at [362, 190] on div at bounding box center [362, 191] width 15 height 2
click at [371, 180] on p "Soccer Goals by Age Group" at bounding box center [363, 185] width 126 height 10
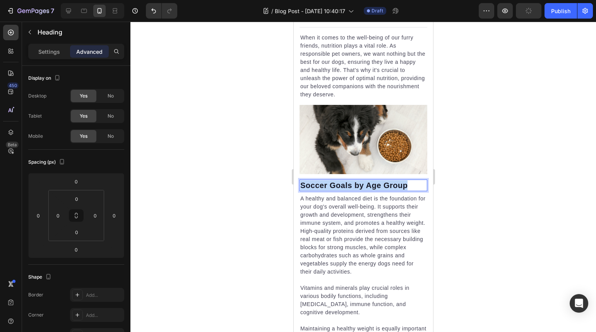
click at [371, 180] on p "Soccer Goals by Age Group" at bounding box center [363, 185] width 126 height 10
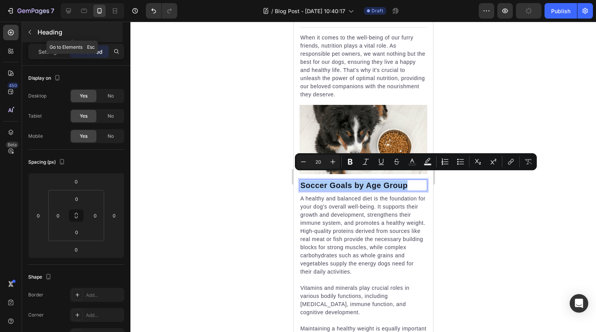
click at [35, 30] on button "button" at bounding box center [30, 32] width 12 height 12
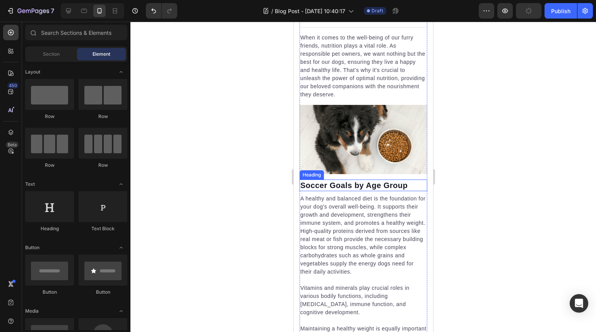
click at [323, 180] on p "Soccer Goals by Age Group" at bounding box center [363, 185] width 126 height 10
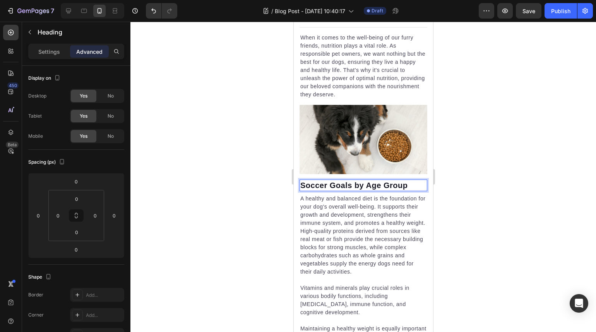
click at [323, 180] on p "Soccer Goals by Age Group" at bounding box center [363, 185] width 126 height 10
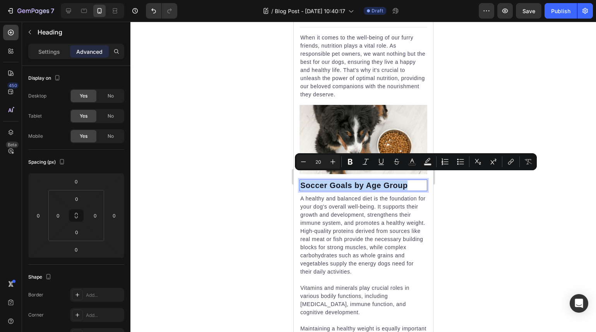
click at [323, 180] on p "Soccer Goals by Age Group" at bounding box center [363, 185] width 126 height 10
click at [43, 50] on p "Settings" at bounding box center [49, 52] width 22 height 8
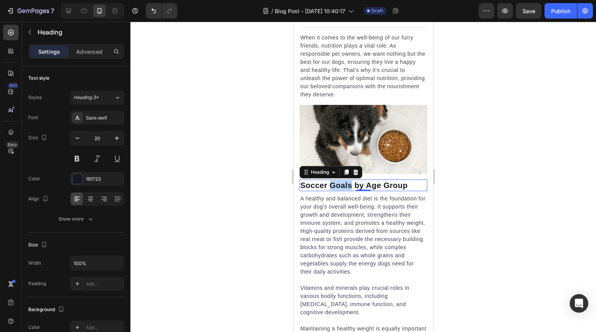
click at [348, 181] on p "Soccer Goals by Age Group" at bounding box center [363, 185] width 126 height 10
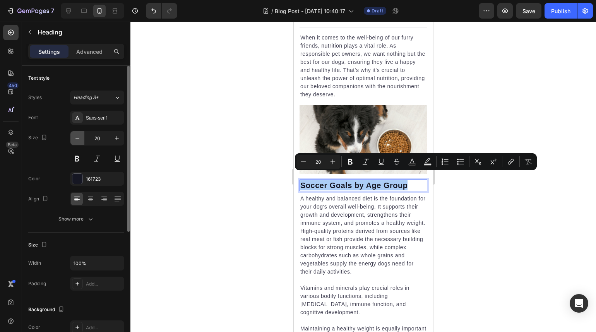
click at [77, 141] on icon "button" at bounding box center [77, 138] width 8 height 8
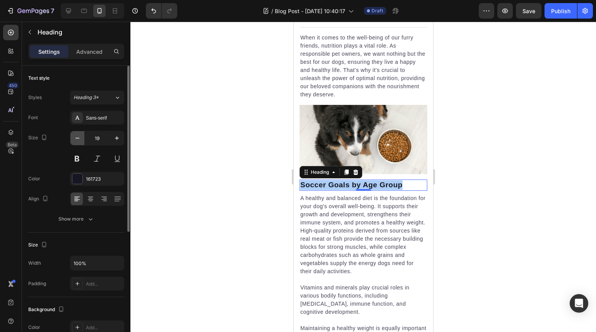
type input "18"
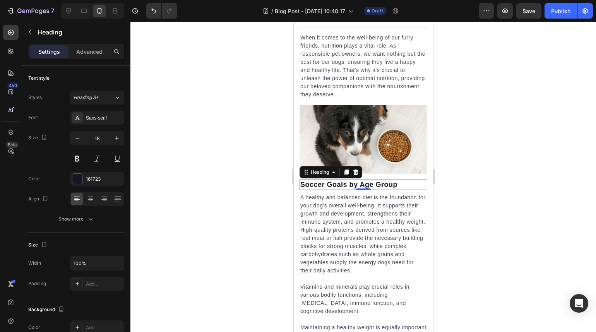
click at [504, 195] on div at bounding box center [362, 177] width 465 height 310
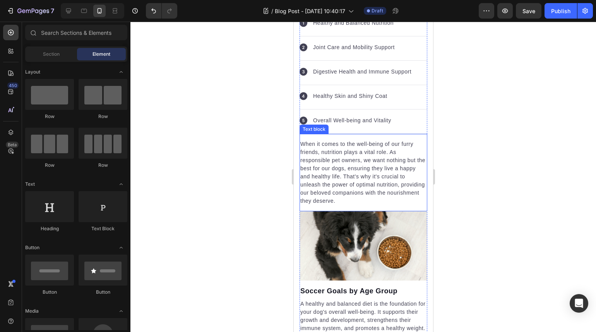
scroll to position [302, 0]
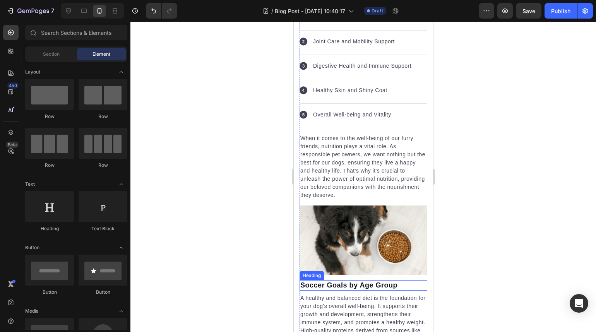
click at [378, 281] on p "Soccer Goals by Age Group" at bounding box center [363, 285] width 126 height 9
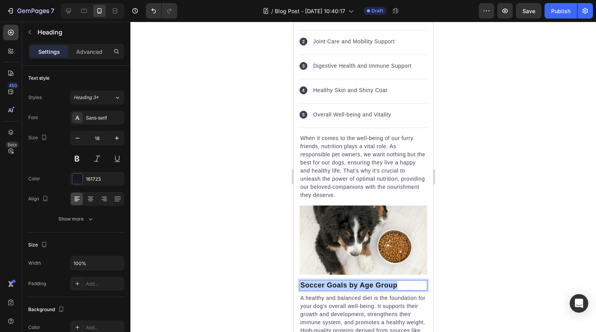
click at [378, 281] on p "Soccer Goals by Age Group" at bounding box center [363, 285] width 126 height 9
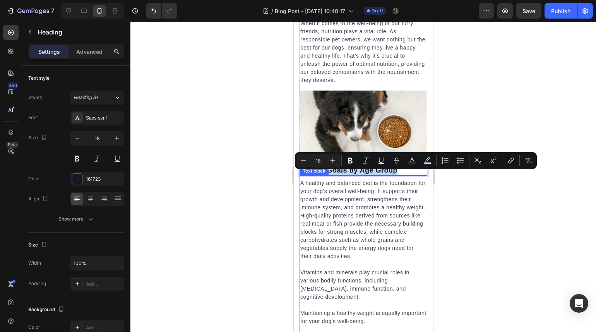
scroll to position [425, 0]
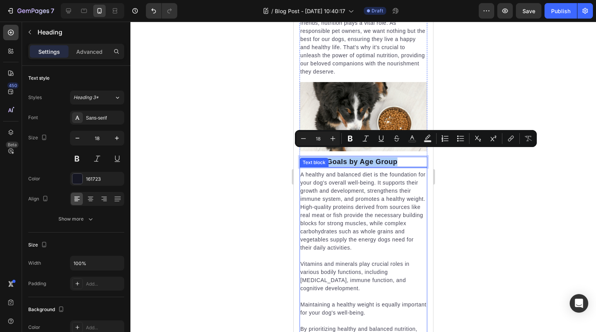
click at [341, 195] on p "A healthy and balanced diet is the foundation for your dog's overall well-being…" at bounding box center [363, 211] width 126 height 81
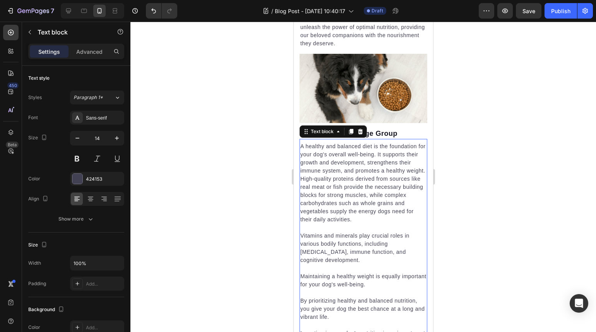
scroll to position [551, 0]
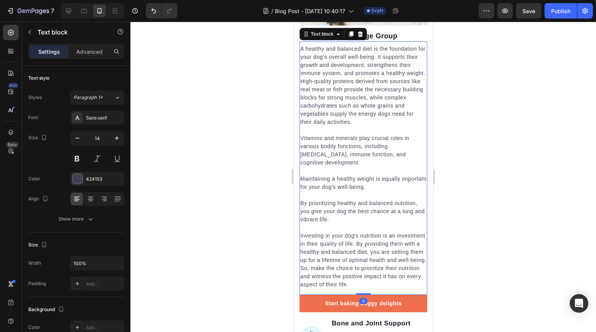
click at [350, 193] on p at bounding box center [363, 195] width 126 height 8
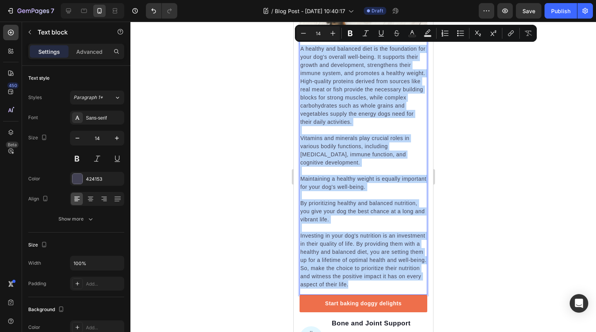
drag, startPoint x: 362, startPoint y: 295, endPoint x: 580, endPoint y: 58, distance: 322.2
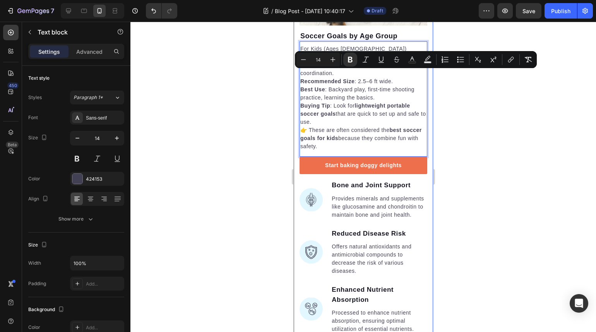
drag, startPoint x: 347, startPoint y: 139, endPoint x: 297, endPoint y: 73, distance: 83.2
click at [360, 102] on strong "lightweight portable soccer goals" at bounding box center [354, 109] width 109 height 14
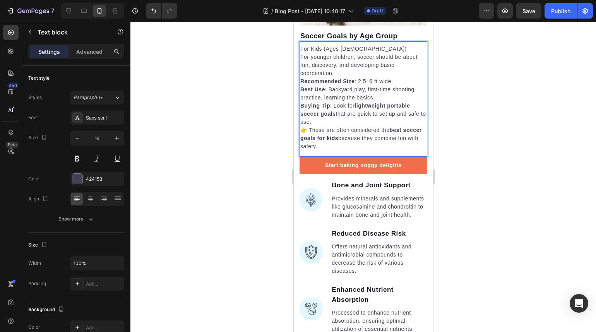
click at [348, 67] on p "For younger children, soccer should be about fun, discovery, and developing bas…" at bounding box center [363, 65] width 126 height 24
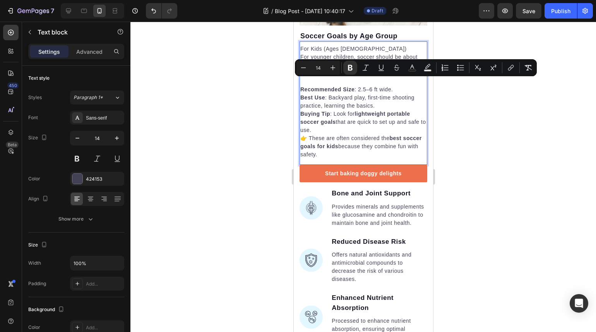
drag, startPoint x: 347, startPoint y: 147, endPoint x: 299, endPoint y: 81, distance: 81.6
click at [299, 81] on div "For Kids (Ages [DEMOGRAPHIC_DATA]) For younger children, soccer should be about…" at bounding box center [363, 101] width 128 height 115
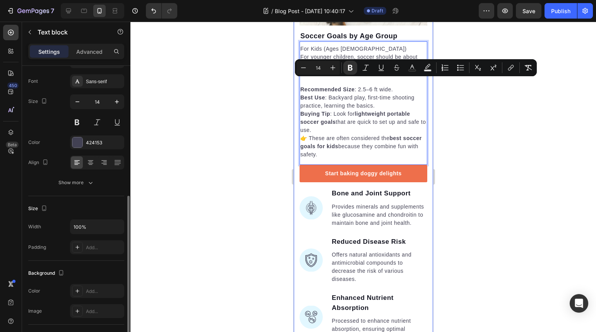
scroll to position [169, 0]
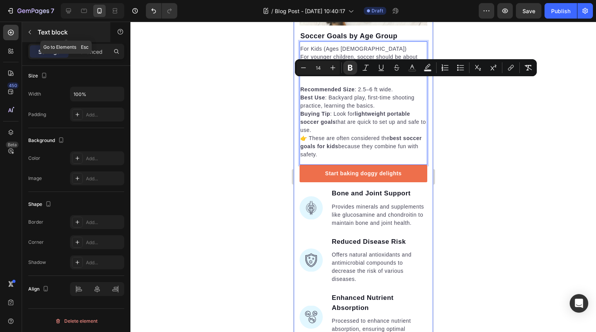
click at [32, 31] on icon "button" at bounding box center [30, 32] width 6 height 6
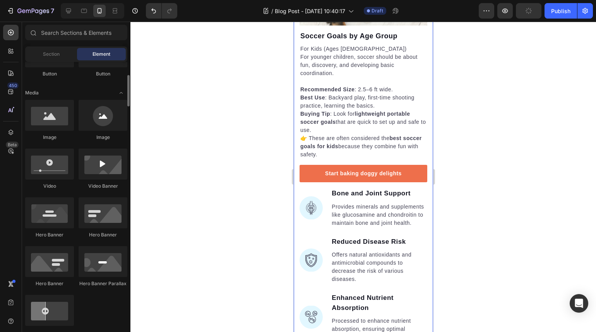
scroll to position [219, 0]
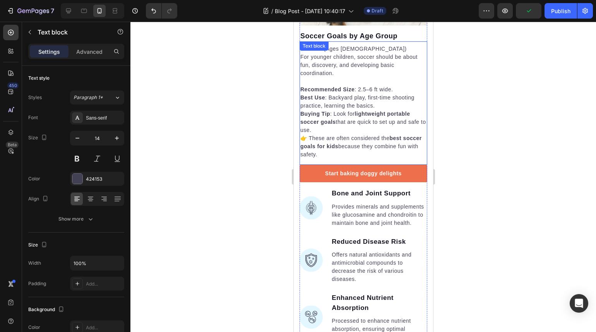
click at [342, 147] on p "Buying Tip : Look for lightweight portable soccer goals that are quick to set u…" at bounding box center [363, 134] width 126 height 49
click at [343, 147] on p "Buying Tip : Look for lightweight portable soccer goals that are quick to set u…" at bounding box center [363, 134] width 126 height 49
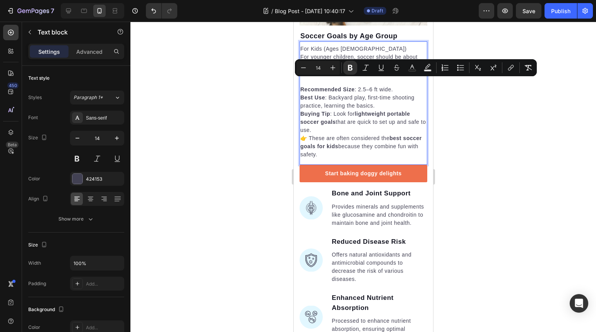
drag, startPoint x: 344, startPoint y: 147, endPoint x: 300, endPoint y: 82, distance: 78.8
click at [300, 82] on div "For Kids (Ages [DEMOGRAPHIC_DATA]) For younger children, soccer should be about…" at bounding box center [363, 101] width 128 height 115
click at [463, 66] on icon "Editor contextual toolbar" at bounding box center [460, 68] width 8 height 8
type input "14"
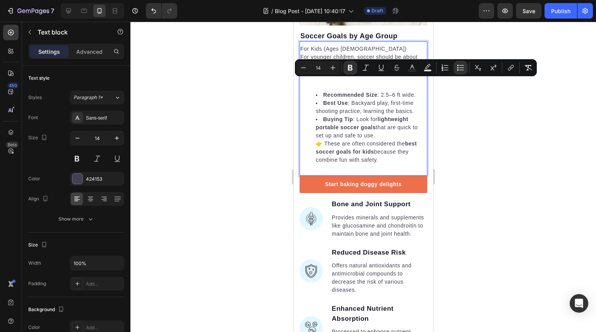
click at [392, 132] on li "Buying Tip : Look for lightweight portable soccer goals that are quick to set u…" at bounding box center [370, 139] width 111 height 49
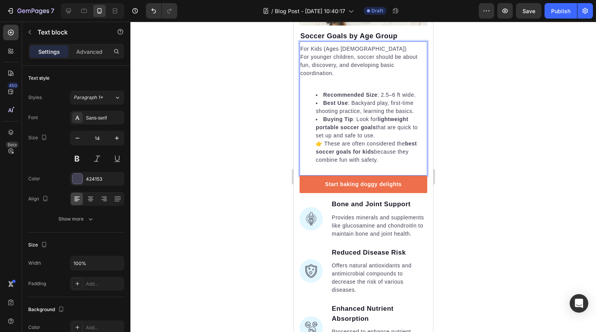
click at [454, 122] on div at bounding box center [362, 177] width 465 height 310
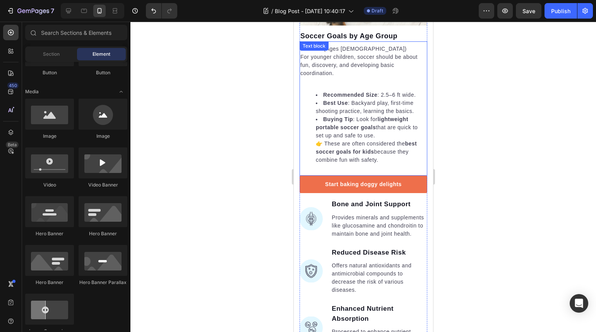
click at [418, 119] on li "Buying Tip : Look for lightweight portable soccer goals that are quick to set u…" at bounding box center [370, 139] width 111 height 49
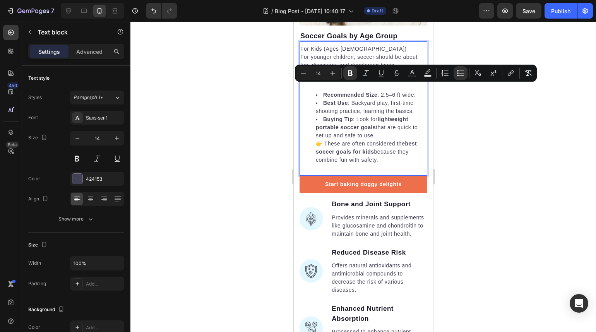
drag, startPoint x: 399, startPoint y: 152, endPoint x: 316, endPoint y: 82, distance: 109.2
click at [316, 82] on div "For Kids (Ages [DEMOGRAPHIC_DATA]) For younger children, soccer should be about…" at bounding box center [363, 107] width 128 height 126
click at [495, 126] on div at bounding box center [362, 177] width 465 height 310
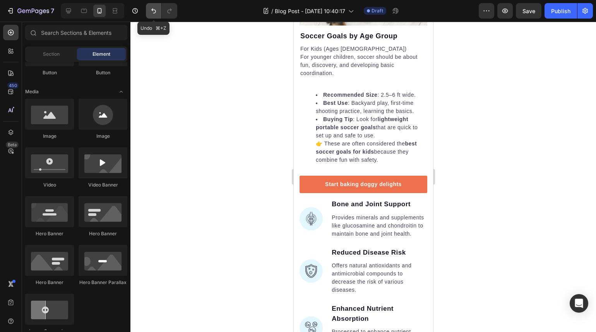
click at [155, 17] on button "Undo/Redo" at bounding box center [153, 10] width 15 height 15
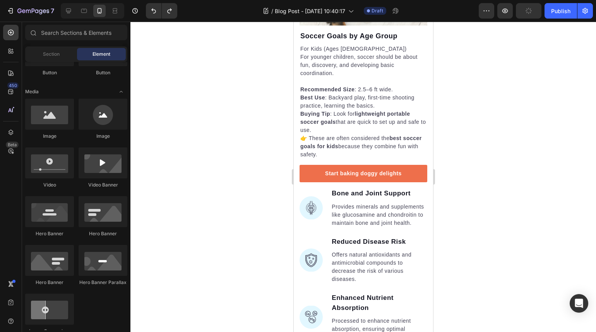
click at [477, 105] on div at bounding box center [362, 177] width 465 height 310
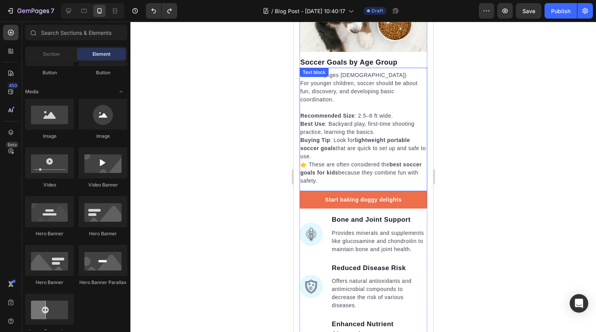
scroll to position [496, 0]
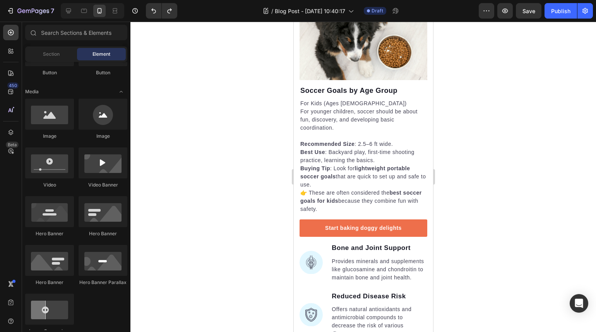
click at [453, 92] on div at bounding box center [362, 177] width 465 height 310
click at [254, 93] on div at bounding box center [362, 177] width 465 height 310
click at [258, 92] on div at bounding box center [362, 177] width 465 height 310
click at [447, 92] on div at bounding box center [362, 177] width 465 height 310
click at [280, 94] on div at bounding box center [362, 177] width 465 height 310
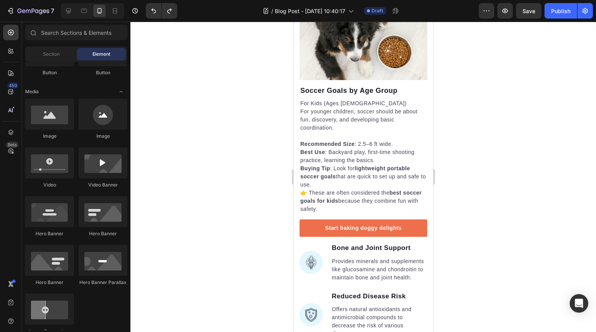
click at [261, 93] on div at bounding box center [362, 177] width 465 height 310
click at [448, 90] on div at bounding box center [362, 177] width 465 height 310
click at [480, 90] on div at bounding box center [362, 177] width 465 height 310
click at [255, 97] on div at bounding box center [362, 177] width 465 height 310
click at [227, 91] on div at bounding box center [362, 177] width 465 height 310
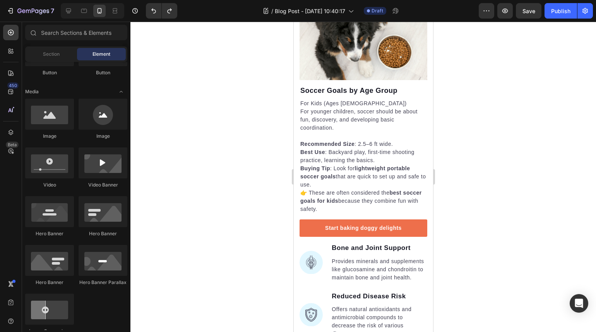
click at [251, 80] on div at bounding box center [362, 177] width 465 height 310
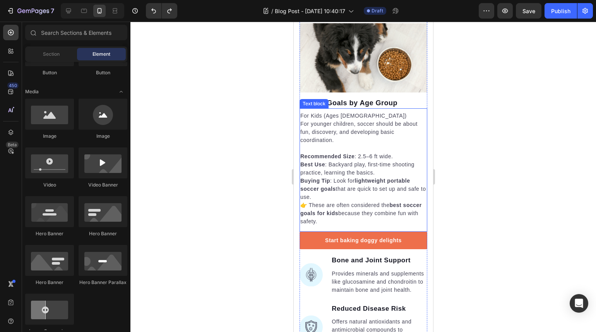
scroll to position [483, 0]
click at [370, 169] on p "Best Use : Backyard play, first-time shooting practice, learning the basics." at bounding box center [363, 169] width 126 height 16
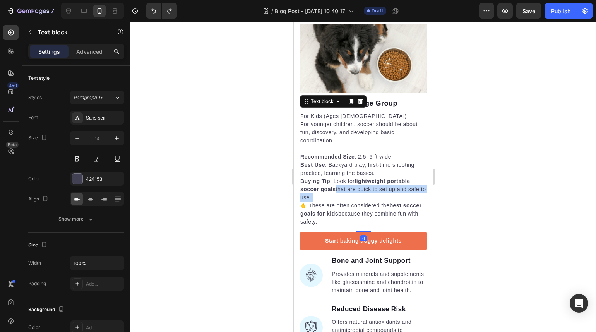
click at [372, 192] on p "Buying Tip : Look for lightweight portable soccer goals that are quick to set u…" at bounding box center [363, 201] width 126 height 49
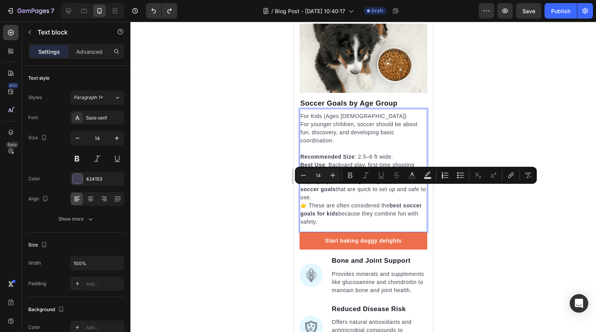
click at [367, 202] on p "Buying Tip : Look for lightweight portable soccer goals that are quick to set u…" at bounding box center [363, 201] width 126 height 49
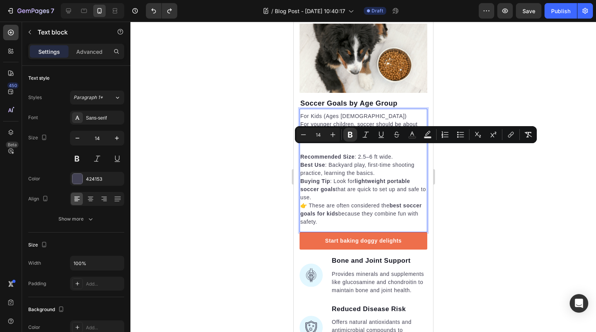
drag, startPoint x: 348, startPoint y: 213, endPoint x: 299, endPoint y: 152, distance: 79.0
click at [299, 152] on div "For Kids (Ages [DEMOGRAPHIC_DATA]) For younger children, soccer should be about…" at bounding box center [363, 168] width 128 height 115
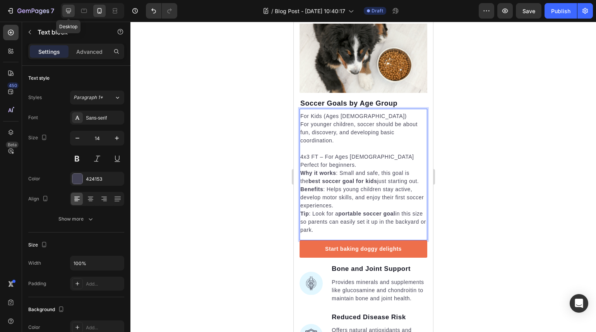
click at [69, 9] on icon at bounding box center [69, 11] width 8 height 8
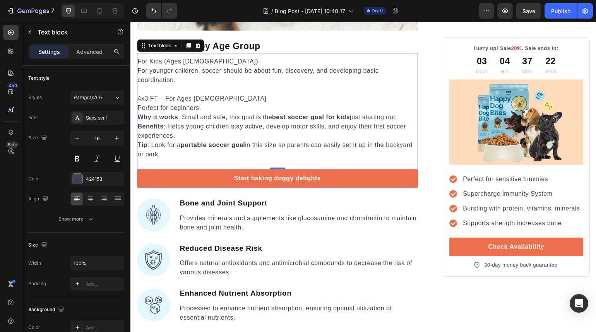
scroll to position [529, 0]
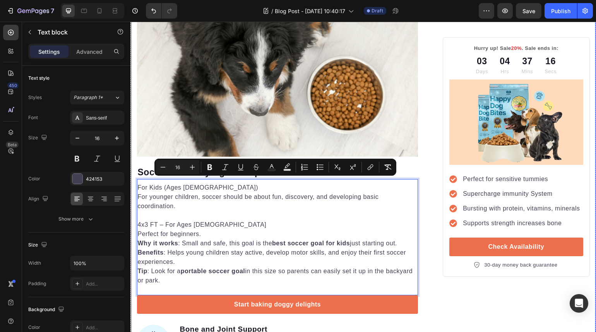
drag, startPoint x: 207, startPoint y: 277, endPoint x: 136, endPoint y: 184, distance: 117.2
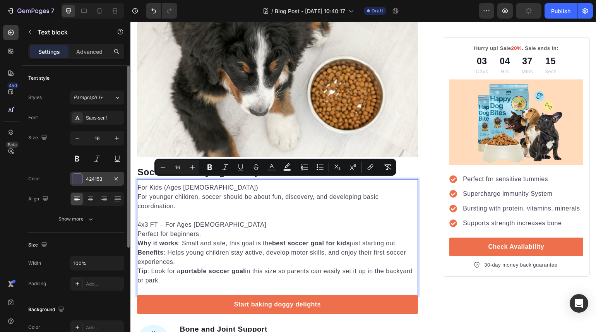
click at [78, 185] on div "424153" at bounding box center [97, 179] width 54 height 14
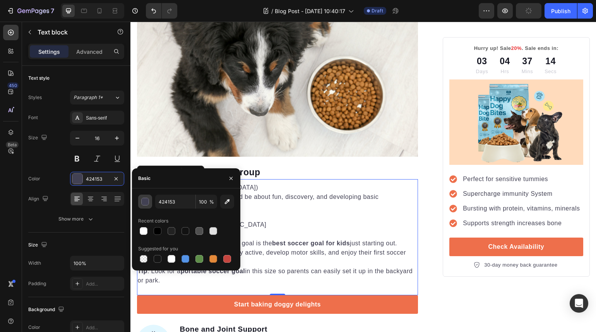
click at [145, 200] on div "button" at bounding box center [146, 202] width 8 height 8
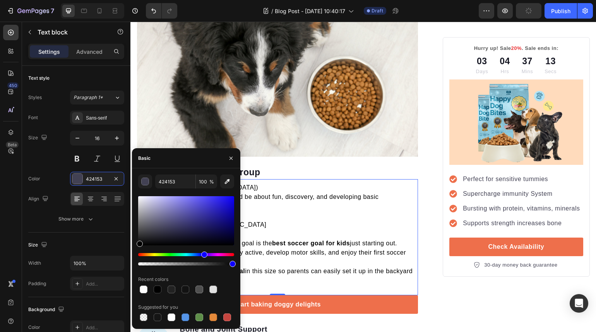
drag, startPoint x: 148, startPoint y: 221, endPoint x: 135, endPoint y: 248, distance: 29.6
click at [135, 248] on div "424153 100 % Recent colors Suggested for you" at bounding box center [186, 248] width 108 height 148
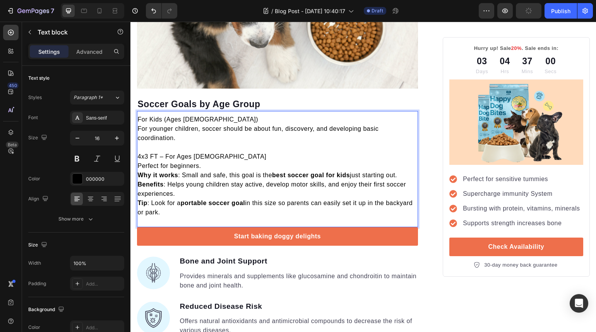
scroll to position [571, 0]
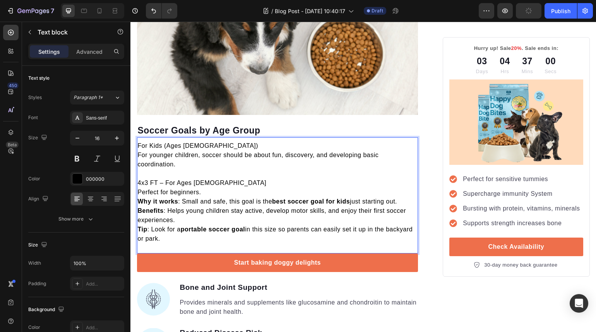
click at [336, 189] on p "Perfect for beginners." at bounding box center [278, 192] width 280 height 9
click at [208, 218] on p "Benefits : Helps young children stay active, develop motor skills, and enjoy th…" at bounding box center [278, 215] width 280 height 19
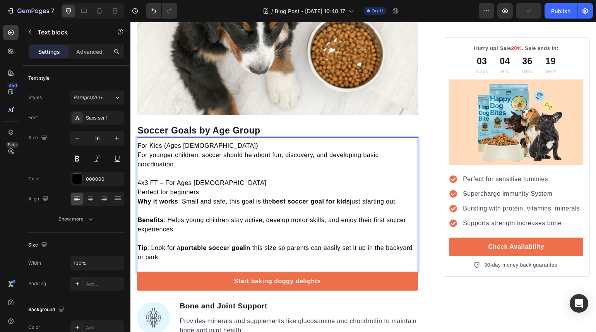
click at [211, 191] on p "Perfect for beginners." at bounding box center [278, 192] width 280 height 9
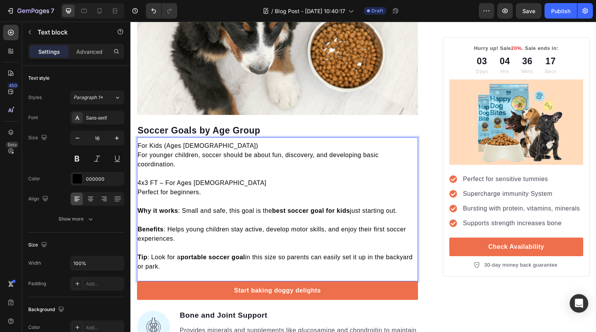
click at [212, 169] on p "Rich Text Editor. Editing area: main" at bounding box center [278, 173] width 280 height 9
click at [218, 181] on p "4x3 FT – For Ages [DEMOGRAPHIC_DATA]" at bounding box center [278, 182] width 280 height 9
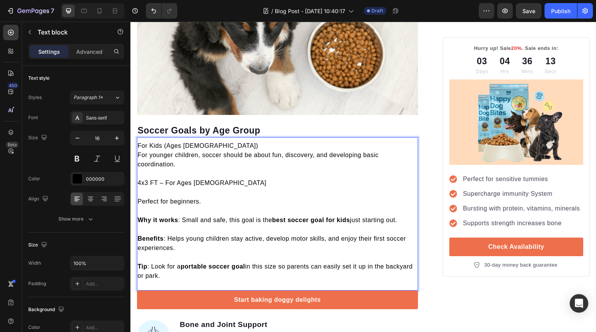
click at [208, 141] on p "For Kids (Ages [DEMOGRAPHIC_DATA])" at bounding box center [278, 145] width 280 height 9
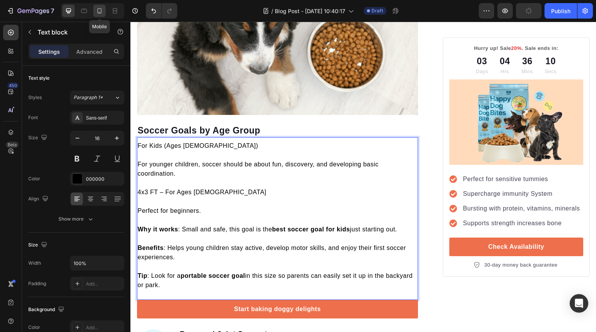
click at [102, 12] on icon at bounding box center [100, 11] width 8 height 8
type input "14"
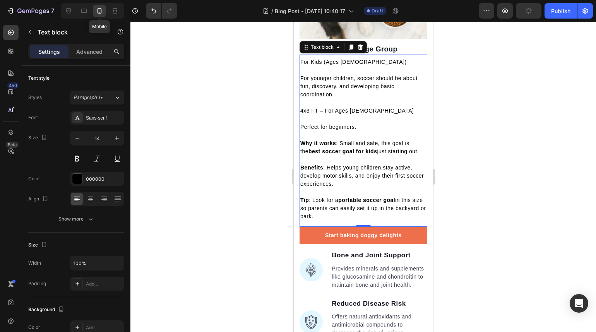
scroll to position [537, 0]
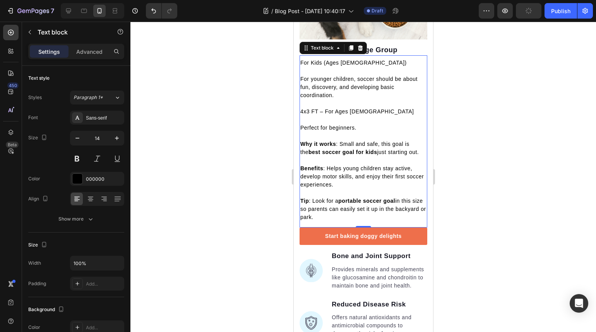
click at [478, 142] on div at bounding box center [362, 177] width 465 height 310
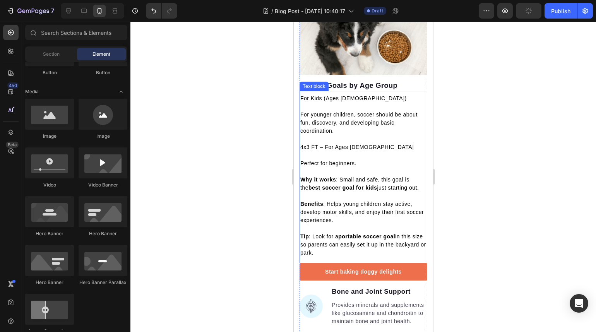
scroll to position [426, 0]
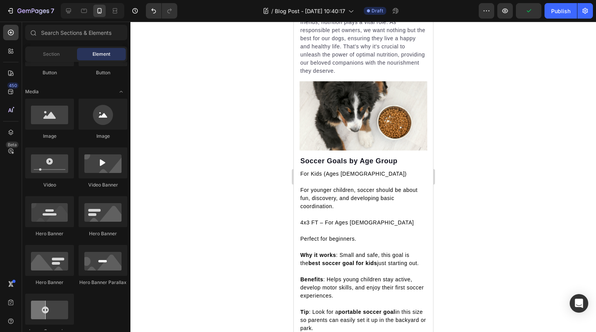
click at [489, 166] on div at bounding box center [362, 177] width 465 height 310
click at [394, 157] on p "Soccer Goals by Age Group" at bounding box center [363, 161] width 126 height 9
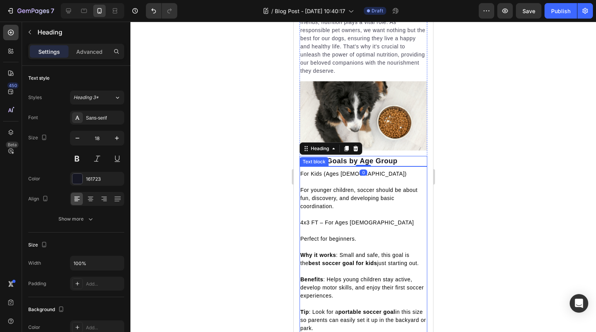
click at [393, 170] on p "For Kids (Ages [DEMOGRAPHIC_DATA])" at bounding box center [363, 174] width 126 height 8
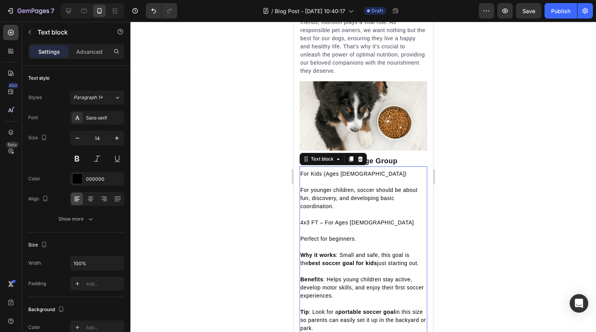
click at [533, 191] on div at bounding box center [362, 177] width 465 height 310
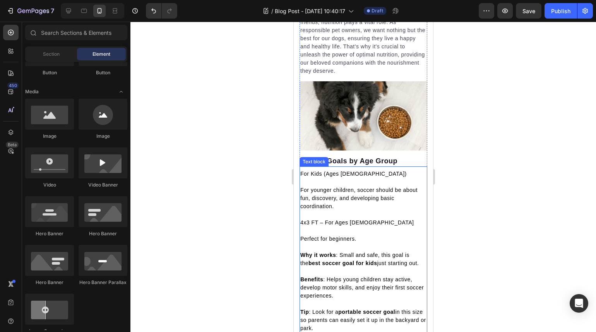
click at [356, 170] on p "For Kids (Ages [DEMOGRAPHIC_DATA])" at bounding box center [363, 174] width 126 height 8
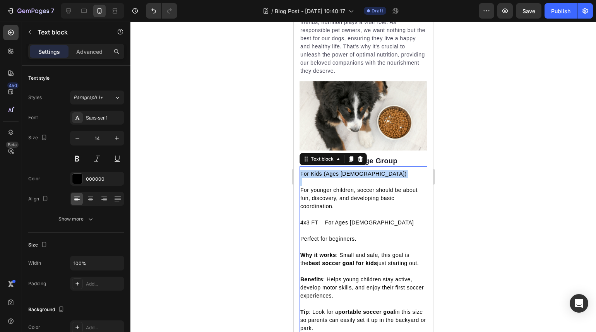
click at [356, 170] on p "For Kids (Ages [DEMOGRAPHIC_DATA])" at bounding box center [363, 174] width 126 height 8
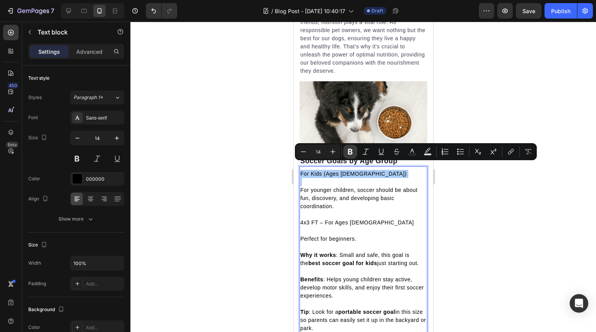
click at [348, 149] on icon "Editor contextual toolbar" at bounding box center [350, 152] width 8 height 8
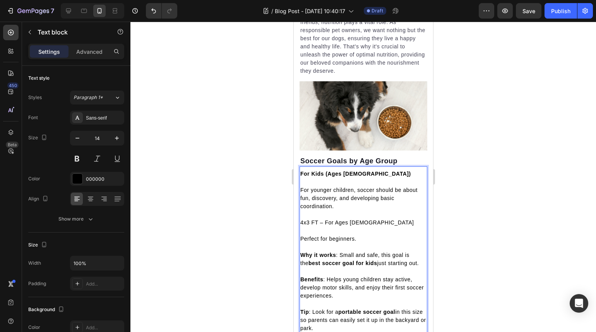
click at [363, 171] on p "For Kids (Ages [DEMOGRAPHIC_DATA])" at bounding box center [363, 174] width 126 height 8
click at [362, 170] on p "For Kids (Ages [DEMOGRAPHIC_DATA])" at bounding box center [363, 174] width 126 height 8
click at [341, 157] on p "Soccer Goals by Age Group" at bounding box center [363, 161] width 126 height 9
click at [367, 178] on p "Rich Text Editor. Editing area: main" at bounding box center [363, 182] width 126 height 8
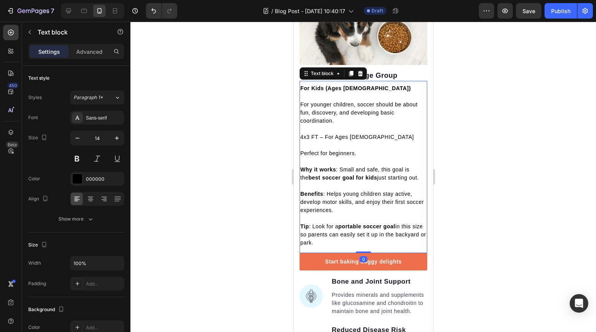
scroll to position [554, 0]
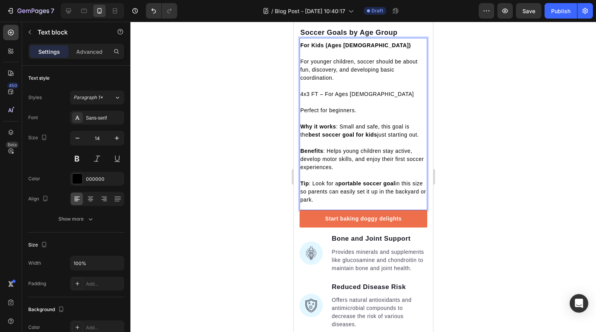
click at [350, 198] on p "Tip : Look for a portable soccer goal in this size so parents can easily set it…" at bounding box center [363, 191] width 126 height 24
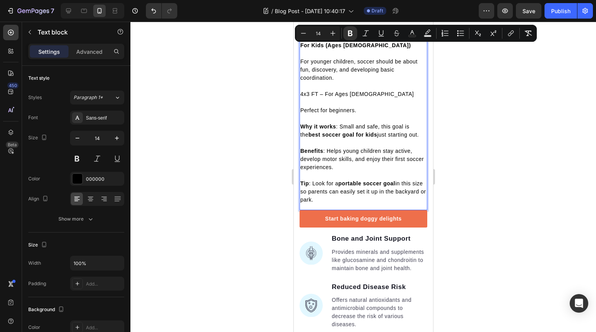
drag, startPoint x: 350, startPoint y: 200, endPoint x: 299, endPoint y: 41, distance: 166.8
click at [299, 41] on div "For Kids (Ages [DEMOGRAPHIC_DATA]) For younger children, soccer should be about…" at bounding box center [363, 123] width 128 height 164
click at [333, 37] on button "Plus" at bounding box center [333, 33] width 14 height 14
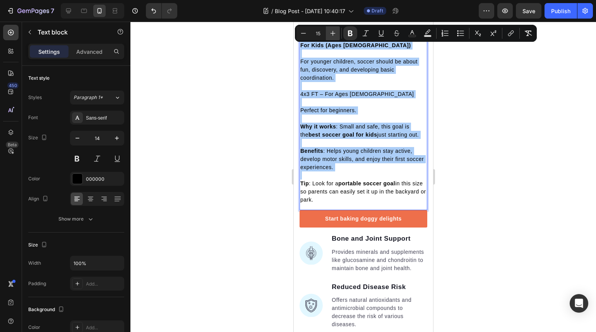
click at [333, 37] on icon "Editor contextual toolbar" at bounding box center [333, 33] width 8 height 8
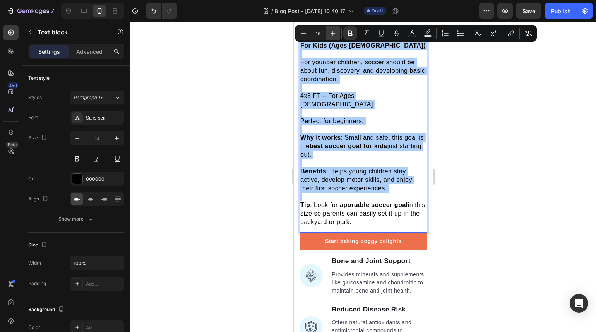
click at [333, 37] on icon "Editor contextual toolbar" at bounding box center [333, 33] width 8 height 8
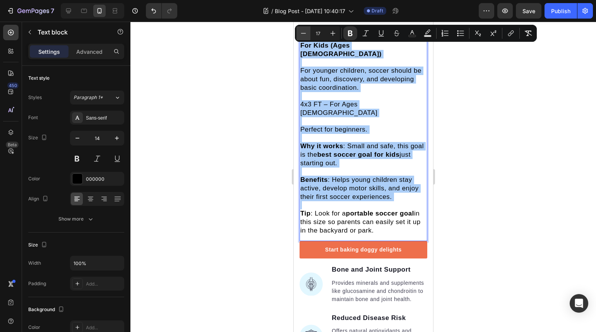
click at [302, 34] on icon "Editor contextual toolbar" at bounding box center [303, 33] width 8 height 8
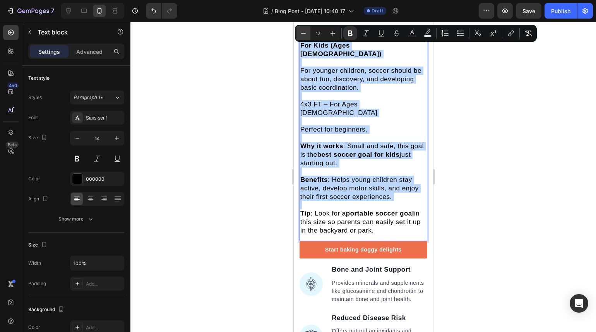
type input "16"
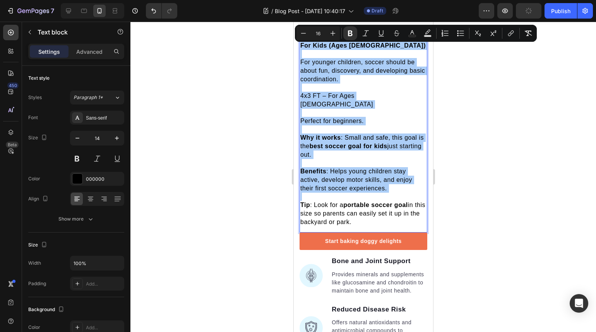
click at [468, 122] on div at bounding box center [362, 177] width 465 height 310
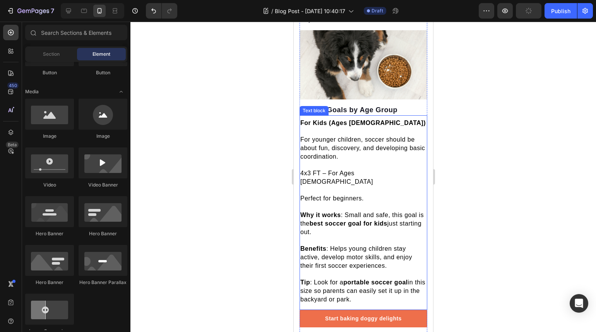
scroll to position [484, 0]
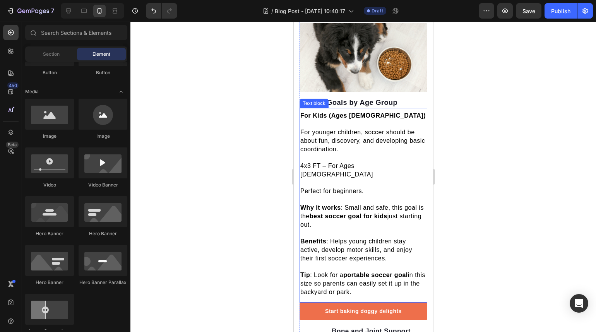
click at [366, 154] on p "Rich Text Editor. Editing area: main" at bounding box center [363, 158] width 126 height 8
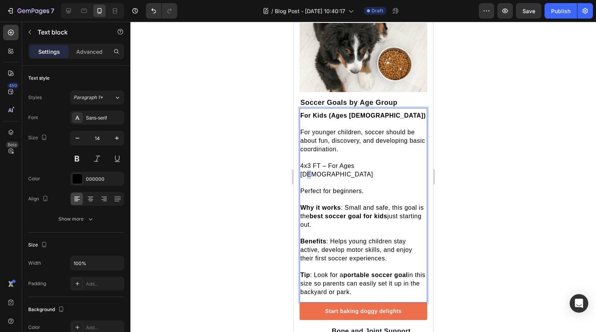
click at [369, 162] on span "4x3 FT – For Ages [DEMOGRAPHIC_DATA]" at bounding box center [336, 169] width 73 height 15
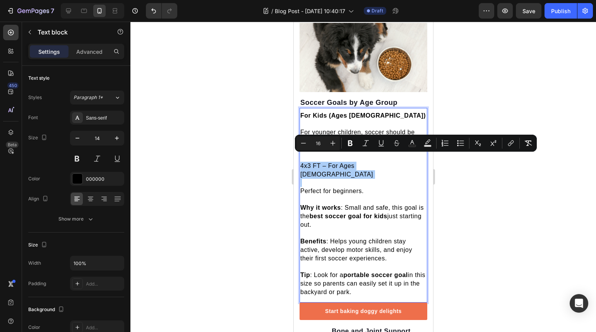
click at [492, 176] on div at bounding box center [362, 177] width 465 height 310
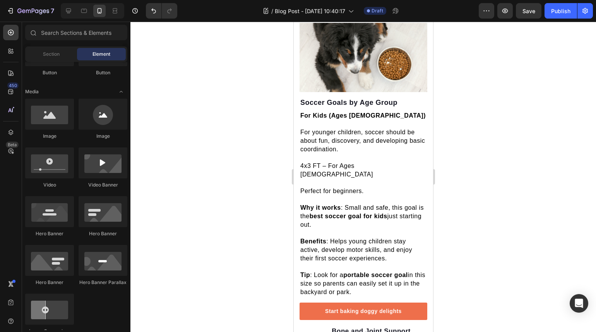
click at [498, 173] on div at bounding box center [362, 177] width 465 height 310
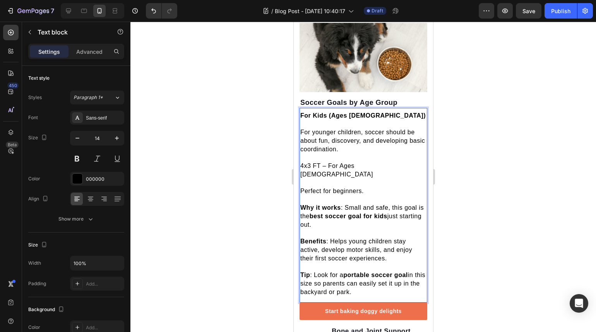
click at [408, 245] on p "Benefits : Helps young children stay active, develop motor skills, and enjoy th…" at bounding box center [363, 250] width 126 height 26
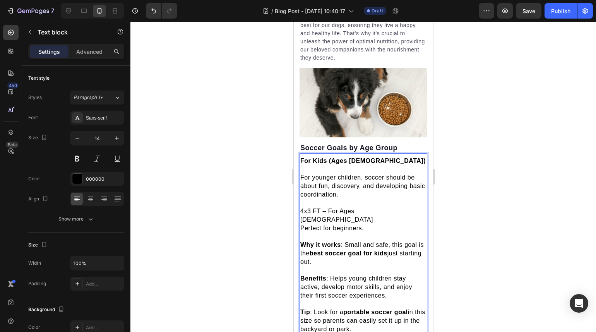
scroll to position [386, 0]
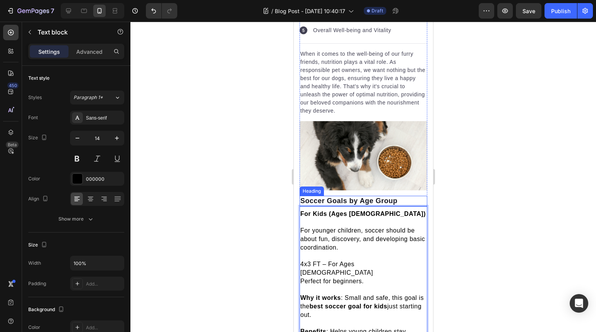
click at [366, 196] on p "Soccer Goals by Age Group" at bounding box center [363, 200] width 126 height 9
click at [344, 210] on strong "For Kids (Ages [DEMOGRAPHIC_DATA])" at bounding box center [362, 213] width 125 height 7
click at [465, 207] on div at bounding box center [362, 177] width 465 height 310
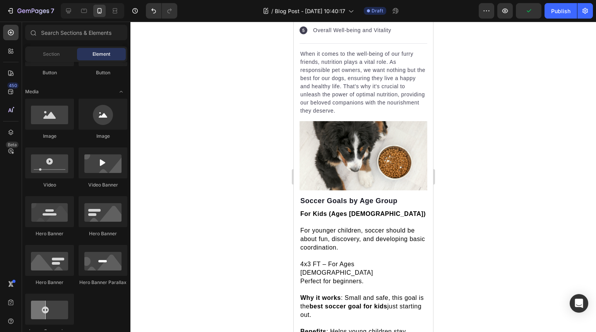
click at [465, 201] on div at bounding box center [362, 177] width 465 height 310
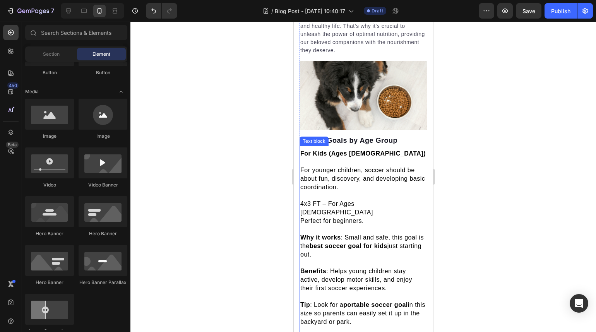
click at [339, 301] on span "Tip : Look for a portable soccer goal in this size so parents can easily set it…" at bounding box center [362, 313] width 125 height 24
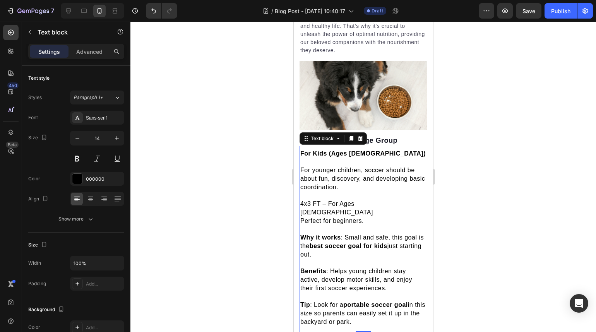
click at [381, 309] on p "Tip : Look for a portable soccer goal in this size so parents can easily set it…" at bounding box center [363, 314] width 126 height 26
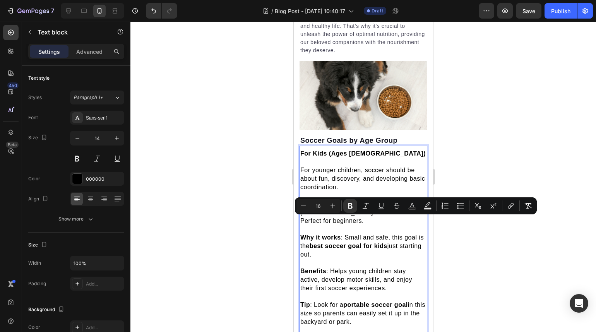
drag, startPoint x: 378, startPoint y: 307, endPoint x: 302, endPoint y: 224, distance: 113.1
click at [302, 224] on div "For Kids (Ages [DEMOGRAPHIC_DATA]) For younger children, soccer should be about…" at bounding box center [363, 238] width 128 height 178
click at [442, 209] on icon "Editor contextual toolbar" at bounding box center [445, 206] width 8 height 8
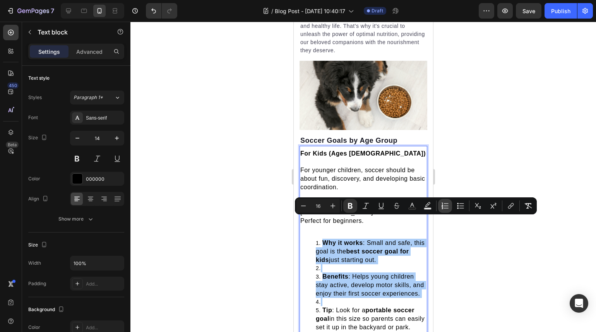
click at [442, 209] on icon "Editor contextual toolbar" at bounding box center [445, 206] width 8 height 8
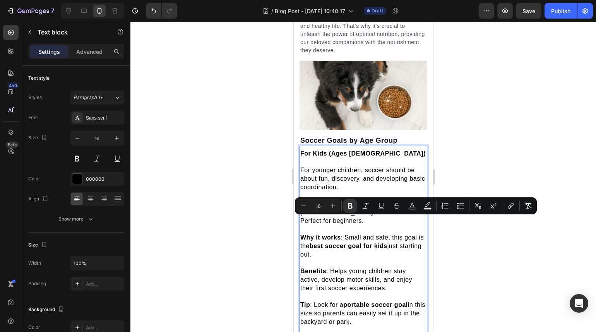
click at [338, 268] on span "Benefits : Helps young children stay active, develop motor skills, and enjoy th…" at bounding box center [356, 280] width 112 height 24
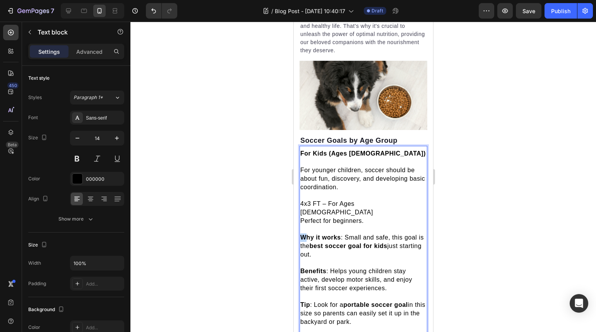
click at [302, 234] on strong "Why it works" at bounding box center [320, 237] width 41 height 7
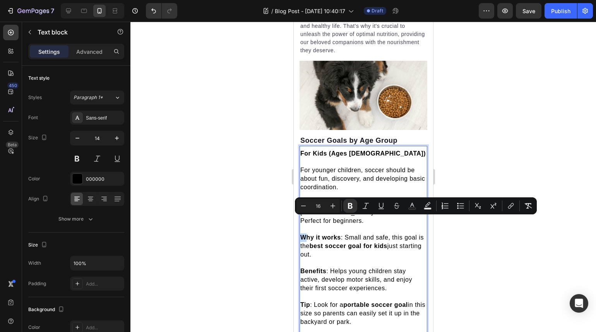
click at [302, 234] on strong "Why it works" at bounding box center [320, 237] width 41 height 7
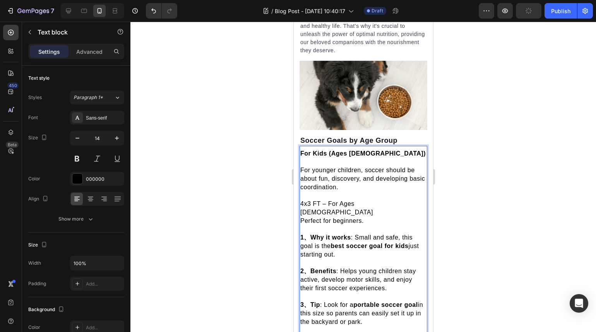
click at [347, 301] on span "3、Tip : Look for a portable soccer goal in this size so parents can easily set …" at bounding box center [361, 313] width 123 height 24
click at [474, 205] on div at bounding box center [362, 177] width 465 height 310
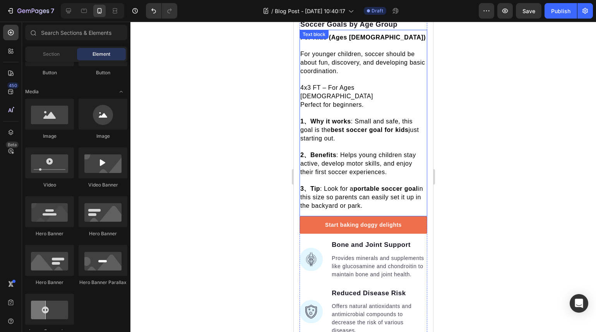
scroll to position [698, 0]
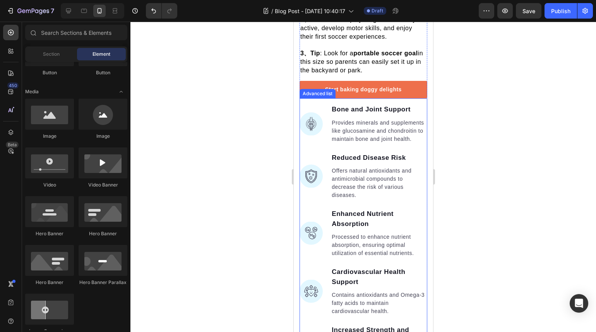
click at [304, 135] on li "Image Bone and Joint Support Text block Provides minerals and supplements like …" at bounding box center [363, 124] width 128 height 40
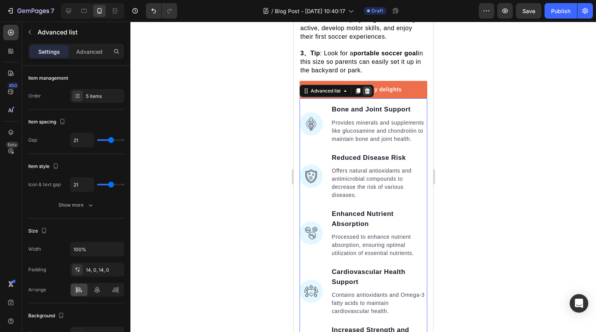
click at [367, 88] on icon at bounding box center [367, 91] width 6 height 6
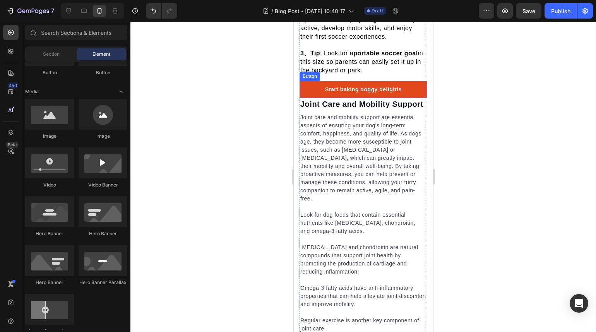
click at [304, 81] on link "Start baking doggy delights" at bounding box center [363, 89] width 128 height 17
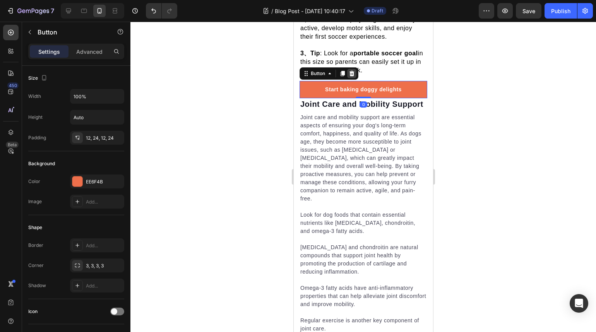
click at [350, 71] on icon at bounding box center [351, 73] width 5 height 5
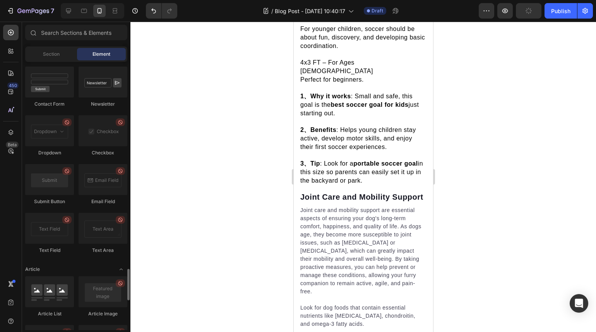
scroll to position [2024, 0]
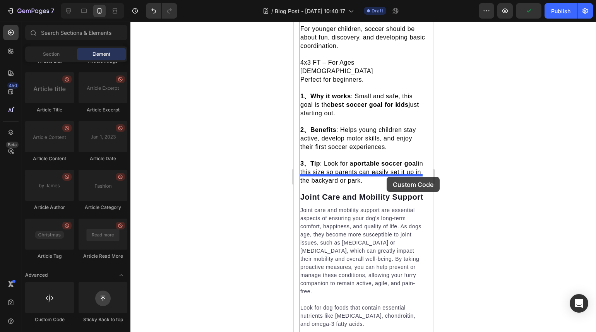
drag, startPoint x: 347, startPoint y: 314, endPoint x: 386, endPoint y: 177, distance: 142.6
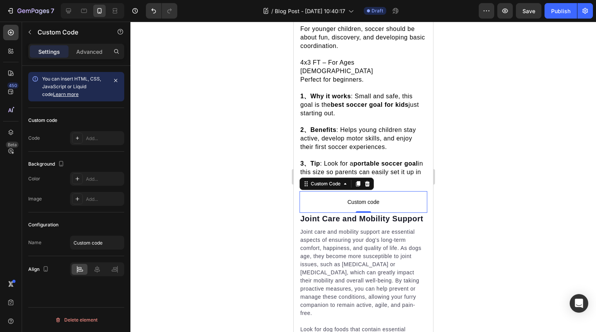
click at [384, 197] on span "Custom code" at bounding box center [363, 201] width 128 height 9
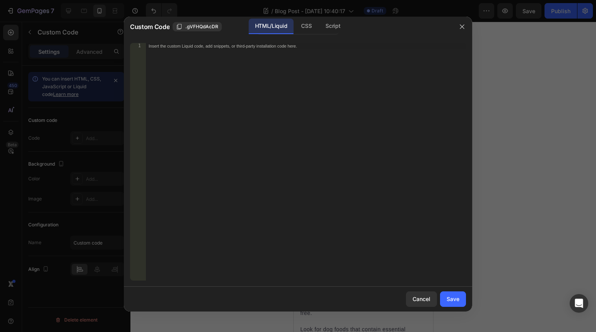
click at [293, 102] on div "Insert the custom Liquid code, add snippets, or third-party installation code h…" at bounding box center [305, 168] width 320 height 250
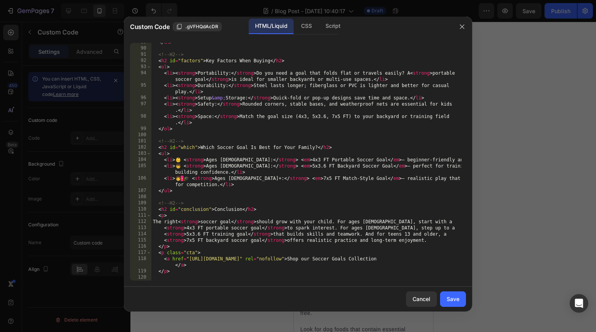
scroll to position [653, 0]
click at [461, 301] on button "Save" at bounding box center [453, 298] width 26 height 15
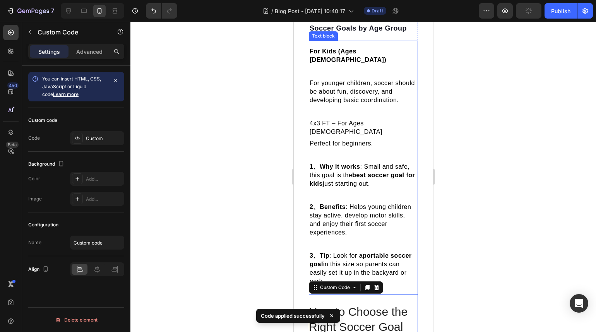
scroll to position [710, 0]
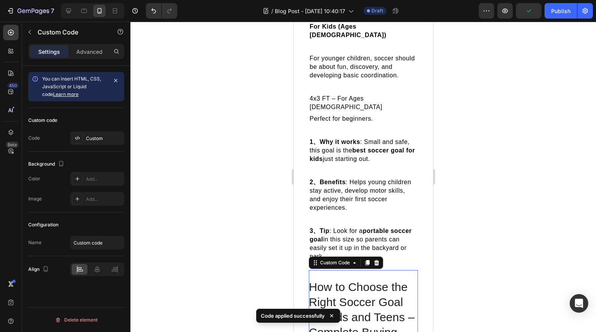
click at [500, 222] on div at bounding box center [362, 177] width 465 height 310
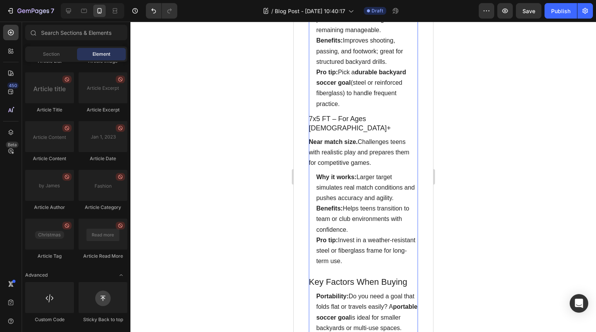
scroll to position [1676, 0]
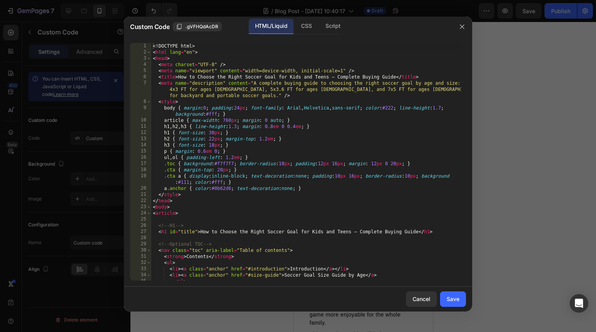
scroll to position [1676, 0]
click at [418, 294] on button "Cancel" at bounding box center [421, 298] width 31 height 15
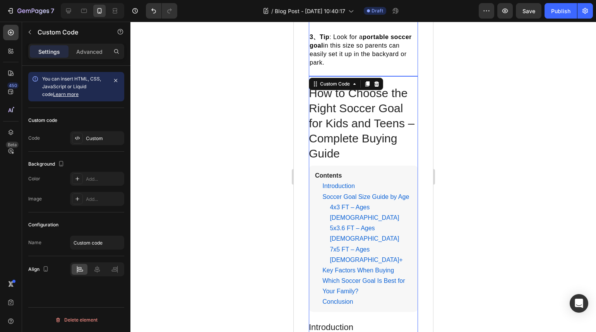
scroll to position [805, 0]
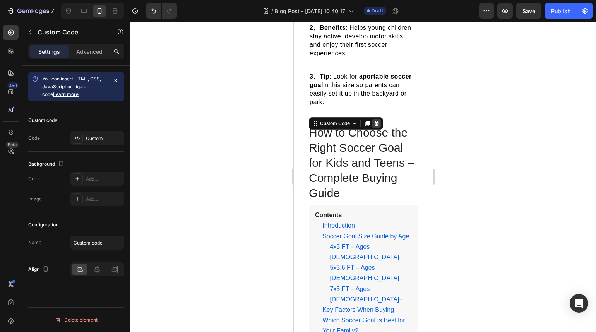
click at [375, 126] on icon at bounding box center [376, 123] width 5 height 5
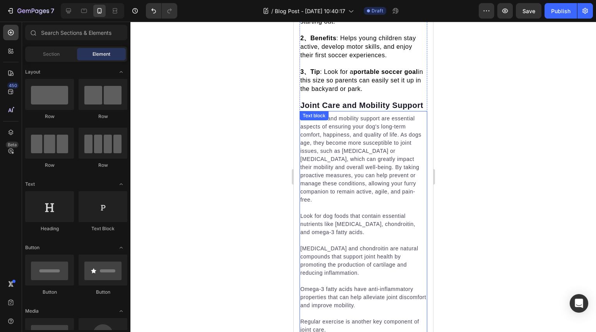
scroll to position [609, 0]
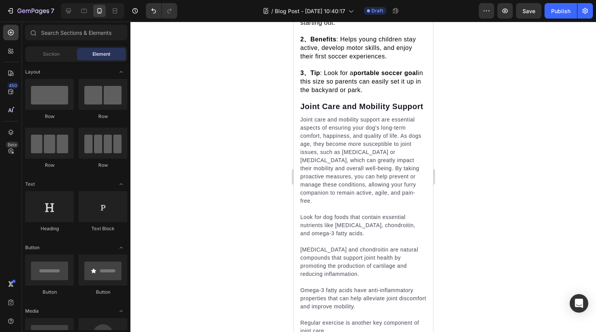
click at [480, 176] on div at bounding box center [362, 177] width 465 height 310
click at [383, 188] on p "Joint care and mobility support are essential aspects of ensuring your dog's lo…" at bounding box center [363, 160] width 126 height 89
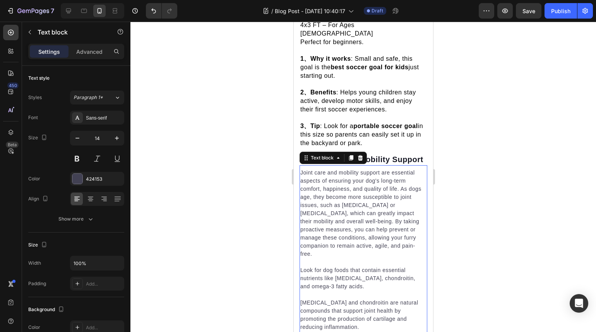
scroll to position [505, 0]
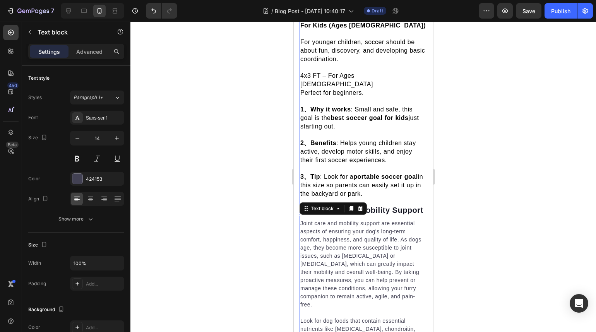
click at [414, 163] on span "2、Benefits : Helps young children stay active, develop motor skills, and enjoy …" at bounding box center [358, 152] width 116 height 24
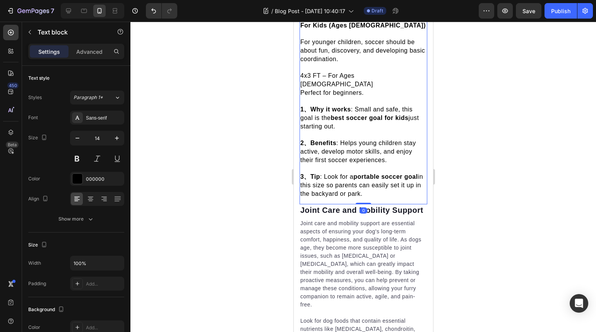
scroll to position [169, 0]
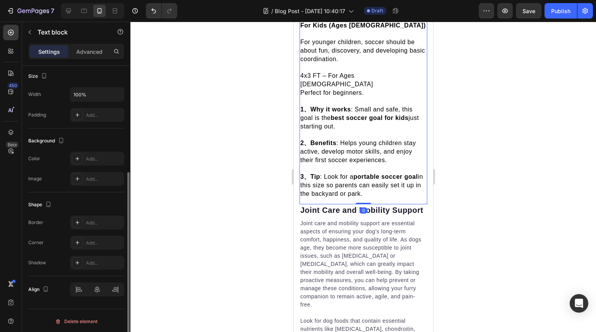
click at [473, 195] on div at bounding box center [362, 177] width 465 height 310
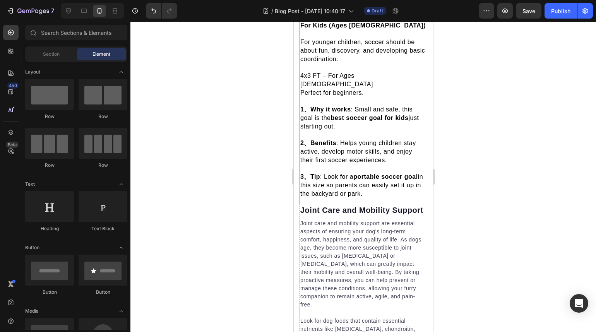
click at [306, 113] on strong "1、Why it works" at bounding box center [325, 109] width 51 height 7
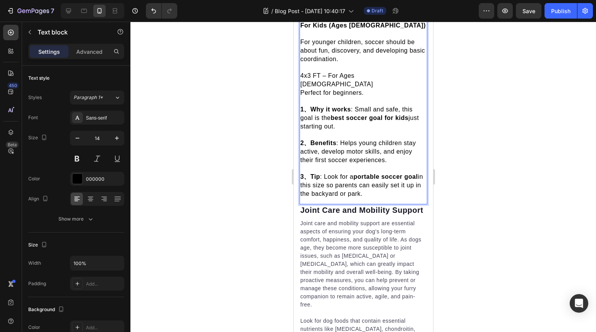
click at [306, 113] on strong "1、Why it works" at bounding box center [325, 109] width 51 height 7
click at [459, 196] on div at bounding box center [362, 177] width 465 height 310
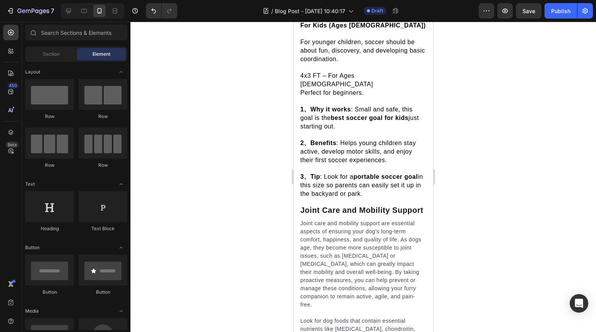
click at [473, 148] on div at bounding box center [362, 177] width 465 height 310
click at [354, 17] on p "Soccer Goals by Age Group" at bounding box center [363, 12] width 126 height 9
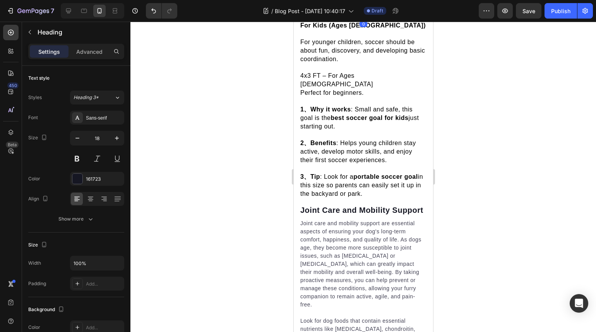
click at [333, 29] on strong "For Kids (Ages [DEMOGRAPHIC_DATA])" at bounding box center [362, 25] width 125 height 7
click at [481, 89] on div at bounding box center [362, 177] width 465 height 310
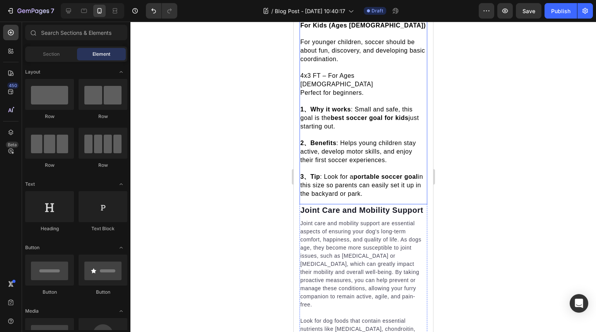
click at [486, 124] on div at bounding box center [362, 177] width 465 height 310
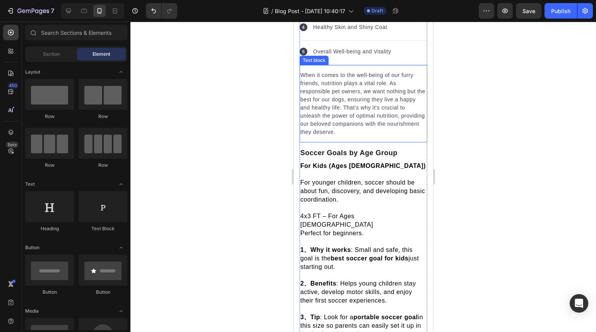
scroll to position [407, 0]
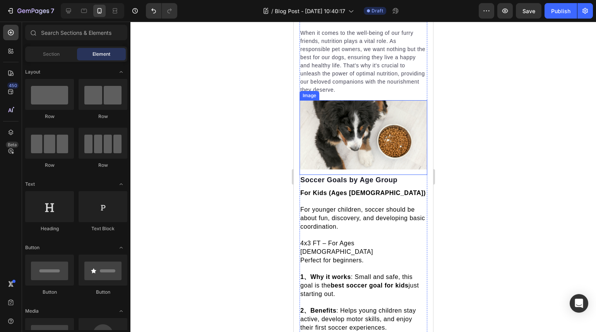
click at [376, 135] on img at bounding box center [363, 134] width 128 height 69
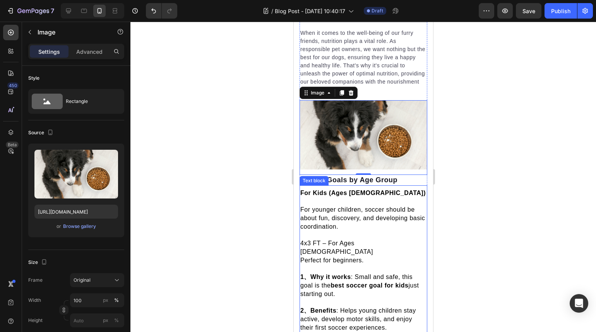
scroll to position [540, 0]
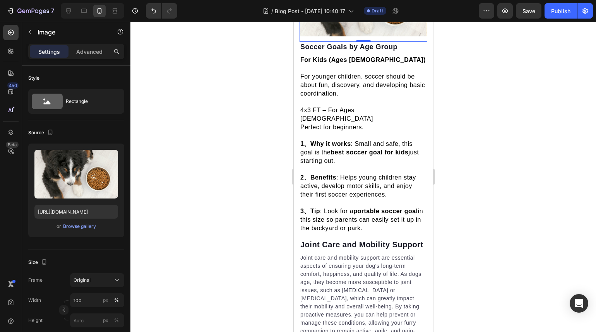
click at [489, 154] on div at bounding box center [362, 177] width 465 height 310
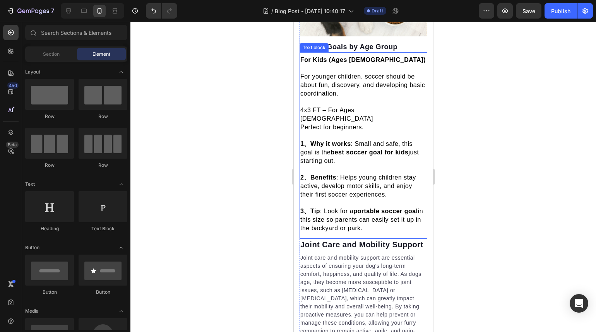
click at [391, 208] on strong "portable soccer goal" at bounding box center [385, 211] width 65 height 7
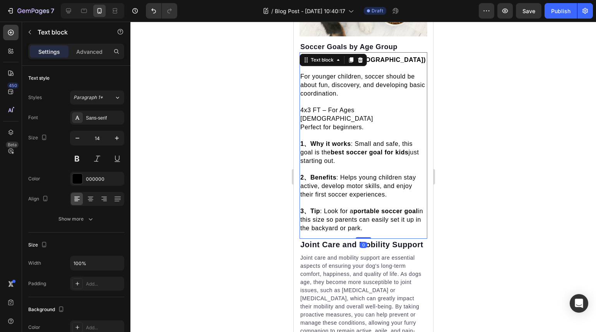
click at [543, 198] on div at bounding box center [362, 177] width 465 height 310
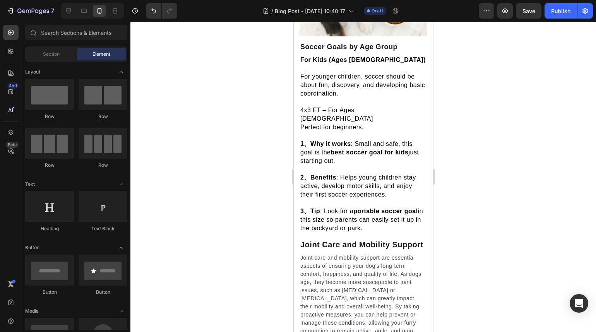
click at [487, 145] on div at bounding box center [362, 177] width 465 height 310
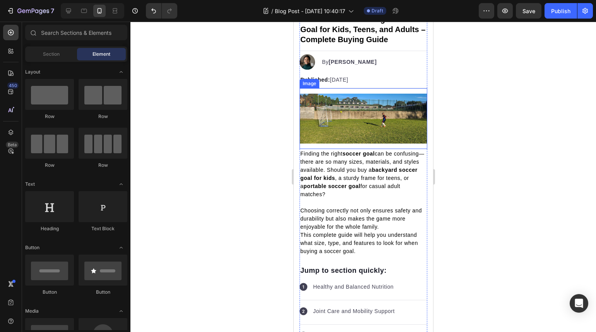
scroll to position [0, 0]
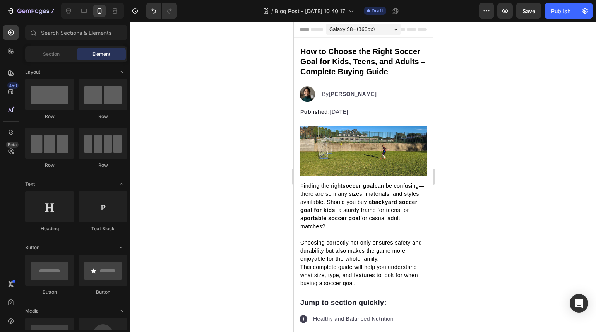
click at [487, 166] on div at bounding box center [362, 177] width 465 height 310
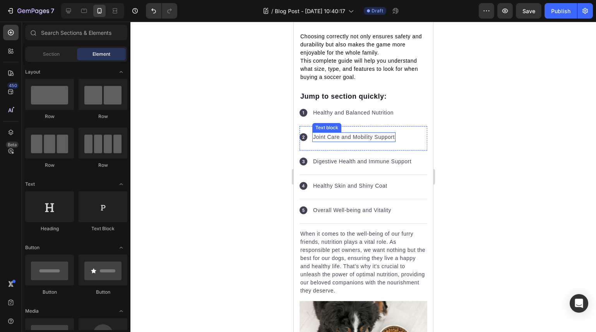
scroll to position [329, 0]
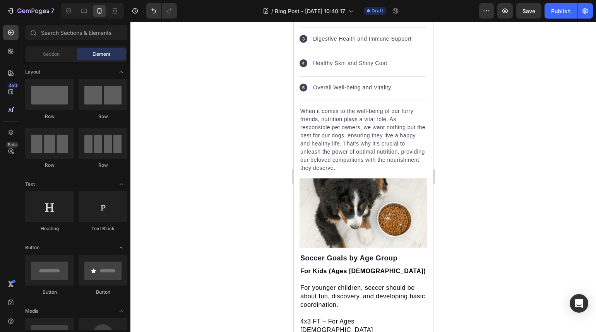
click at [486, 130] on div at bounding box center [362, 177] width 465 height 310
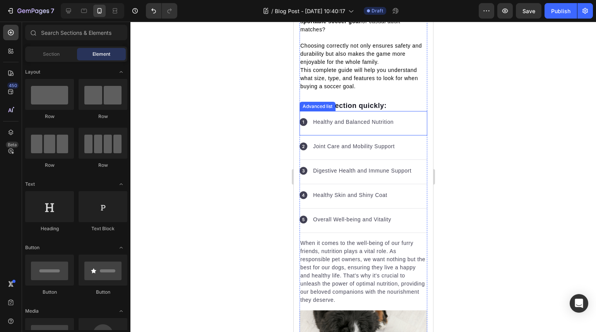
click at [494, 135] on div at bounding box center [362, 177] width 465 height 310
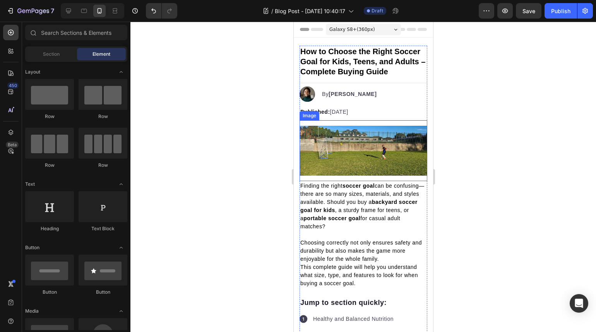
click at [480, 183] on div at bounding box center [362, 177] width 465 height 310
click at [477, 182] on div at bounding box center [362, 177] width 465 height 310
click at [202, 203] on div at bounding box center [362, 177] width 465 height 310
click at [239, 183] on div at bounding box center [362, 177] width 465 height 310
drag, startPoint x: 475, startPoint y: 182, endPoint x: 470, endPoint y: 179, distance: 5.9
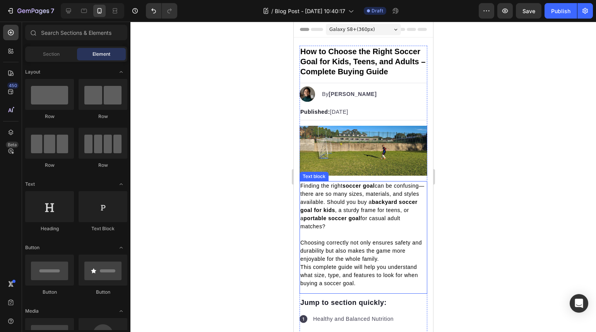
click at [475, 183] on div at bounding box center [362, 177] width 465 height 310
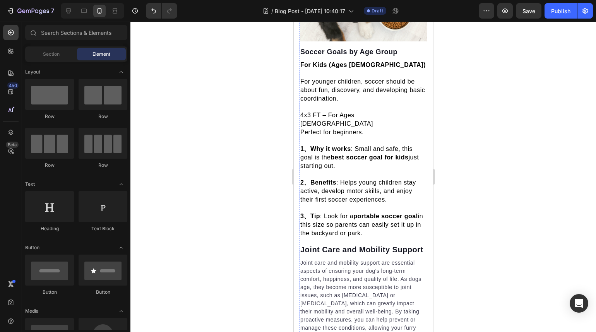
scroll to position [536, 0]
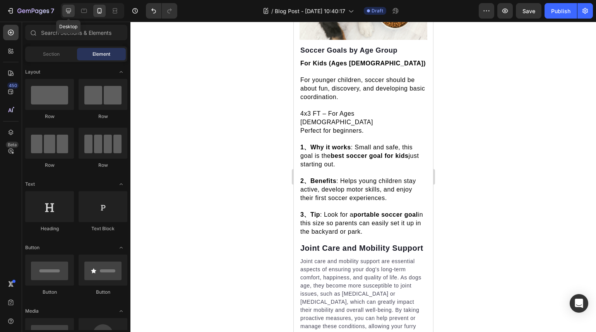
click at [69, 15] on div at bounding box center [68, 11] width 12 height 12
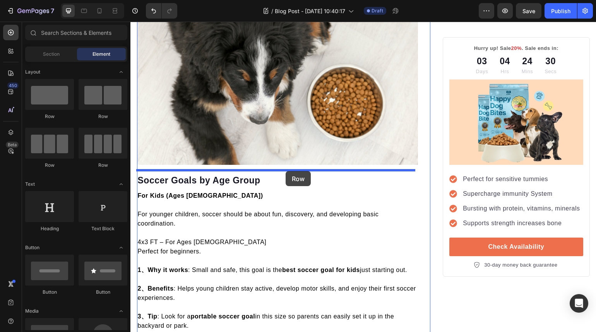
drag, startPoint x: 179, startPoint y: 121, endPoint x: 285, endPoint y: 171, distance: 117.7
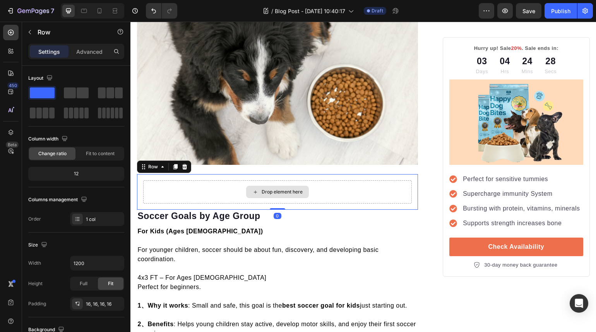
click at [219, 186] on div "Drop element here" at bounding box center [277, 191] width 269 height 23
click at [15, 53] on div at bounding box center [10, 50] width 15 height 15
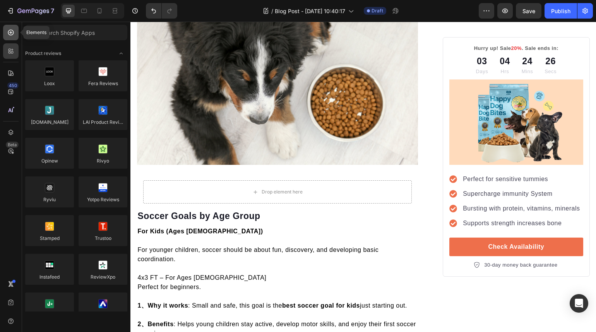
click at [7, 35] on icon at bounding box center [11, 33] width 8 height 8
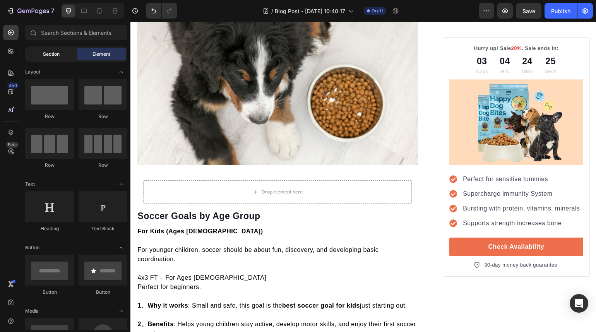
click at [56, 50] on div "Section" at bounding box center [51, 54] width 49 height 12
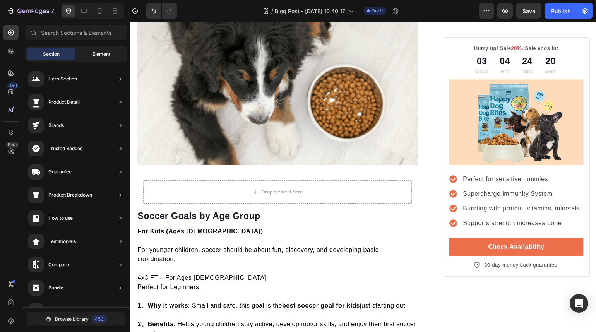
click at [95, 54] on span "Element" at bounding box center [101, 54] width 18 height 7
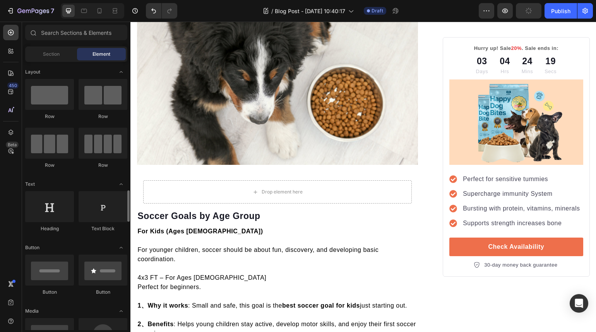
scroll to position [115, 0]
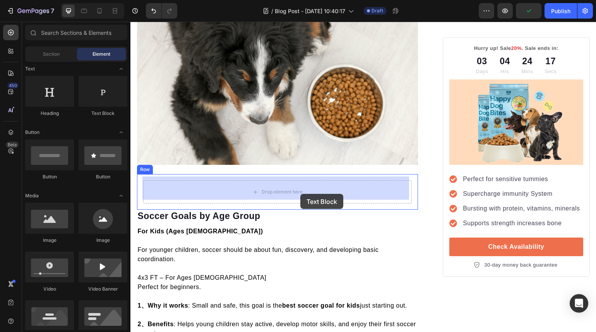
drag, startPoint x: 232, startPoint y: 111, endPoint x: 300, endPoint y: 194, distance: 107.2
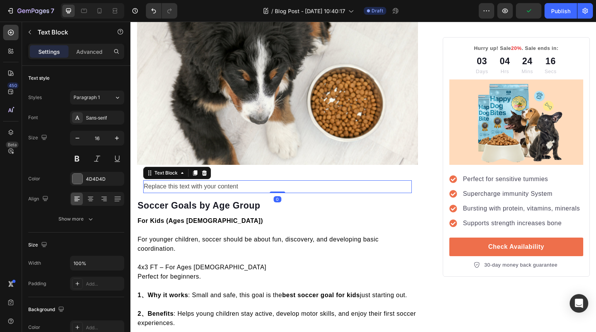
click at [290, 183] on div "Replace this text with your content" at bounding box center [277, 186] width 269 height 13
click at [290, 183] on p "Replace this text with your content" at bounding box center [277, 186] width 267 height 11
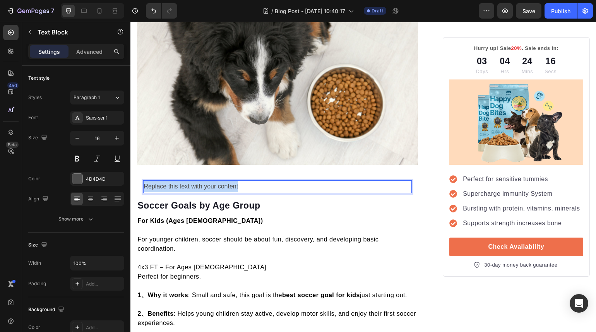
click at [290, 183] on p "Replace this text with your content" at bounding box center [277, 186] width 267 height 11
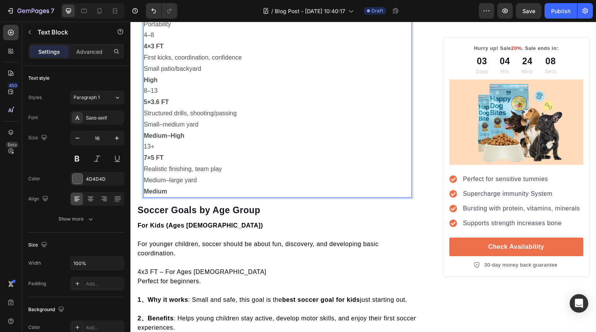
scroll to position [516, 0]
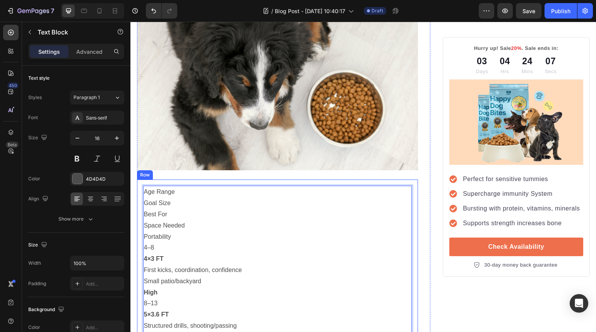
click at [409, 174] on div "Image" at bounding box center [277, 99] width 281 height 162
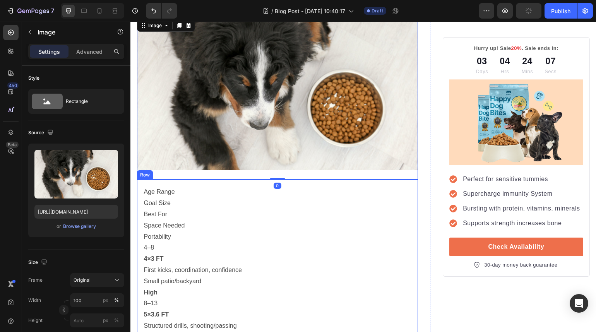
click at [401, 186] on p "Age Range" at bounding box center [277, 191] width 267 height 11
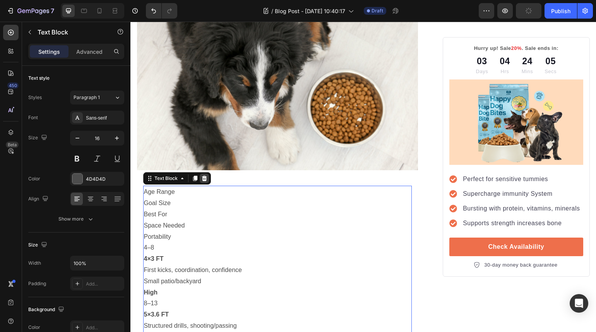
click at [204, 176] on icon at bounding box center [204, 178] width 5 height 5
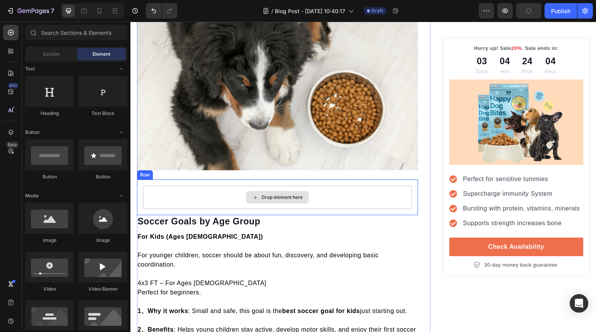
click at [340, 190] on div "Drop element here" at bounding box center [277, 197] width 269 height 23
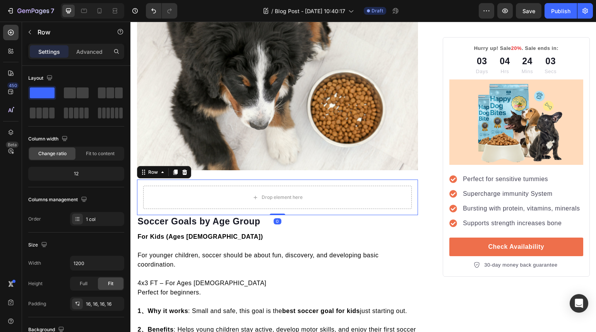
click at [186, 169] on icon at bounding box center [184, 172] width 6 height 6
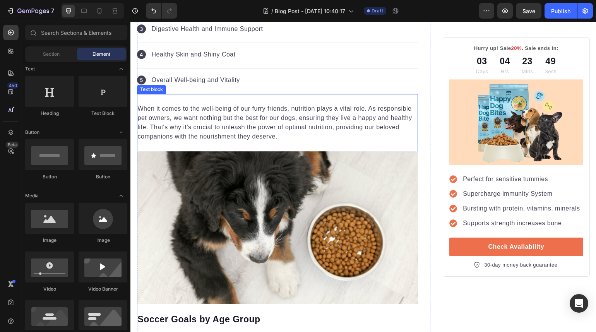
scroll to position [400, 0]
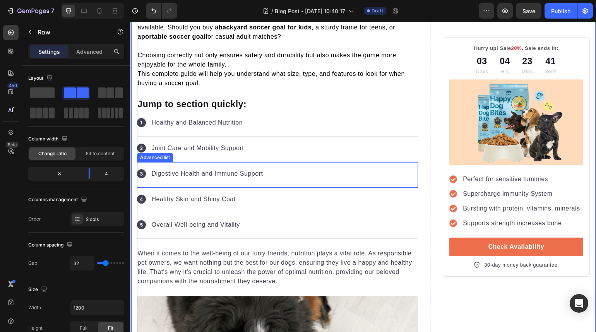
scroll to position [26, 0]
